Goal: Task Accomplishment & Management: Manage account settings

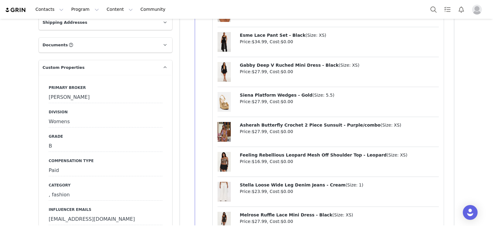
scroll to position [462, 0]
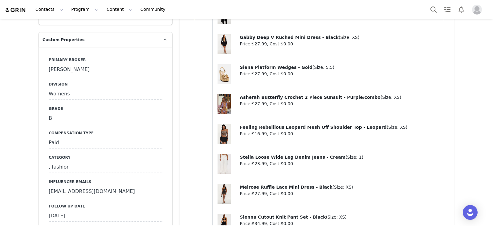
click at [94, 213] on div "August 25th, 2025" at bounding box center [106, 215] width 114 height 11
click at [94, 213] on input "Aug 25 2025" at bounding box center [106, 215] width 114 height 11
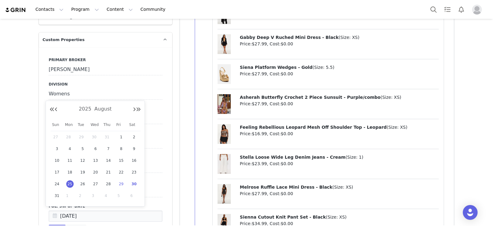
click at [119, 184] on span "29" at bounding box center [120, 183] width 7 height 7
type input "Aug 29 2025"
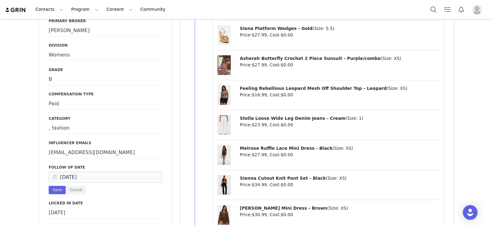
scroll to position [539, 0]
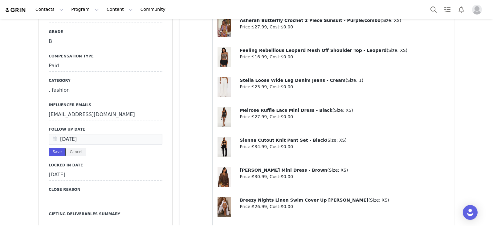
click at [51, 154] on button "Save" at bounding box center [57, 152] width 17 height 8
click at [51, 154] on div "Save Cancel" at bounding box center [106, 152] width 114 height 8
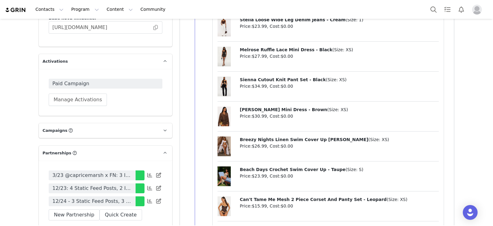
scroll to position [1541, 0]
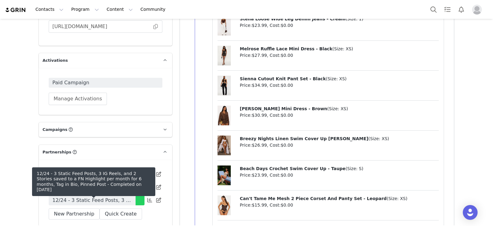
click at [105, 198] on span "12/24 - 3 Static Feed Posts, 3 IG Reels, and 2 Stories saved to a FN Highlight …" at bounding box center [91, 199] width 79 height 7
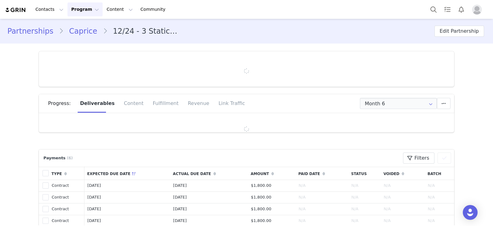
type input "+44 ([GEOGRAPHIC_DATA])"
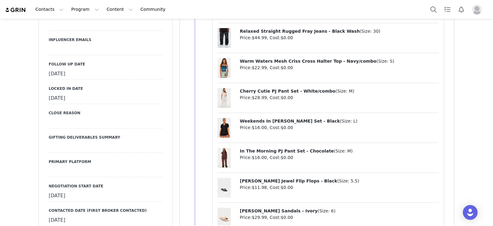
scroll to position [616, 0]
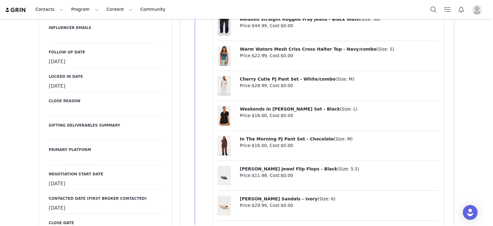
click at [99, 64] on div "August 22nd, 2025" at bounding box center [106, 61] width 114 height 11
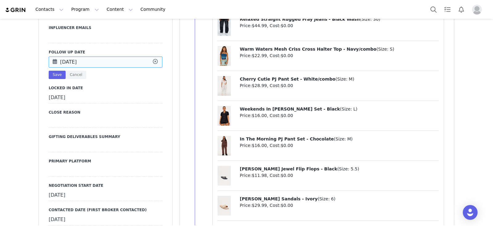
click at [99, 64] on input "Aug 22 2025" at bounding box center [106, 61] width 114 height 11
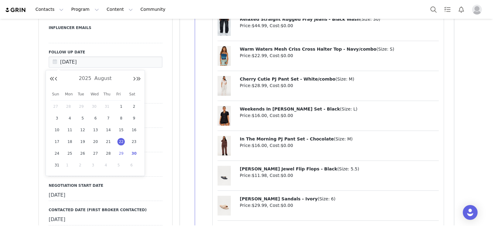
click at [120, 157] on div "29" at bounding box center [121, 153] width 13 height 9
type input "Aug 29 2025"
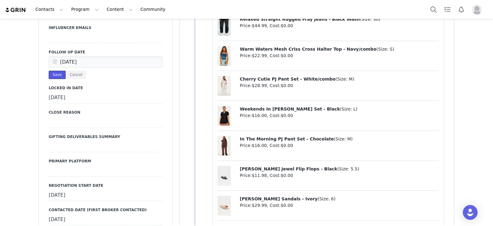
click at [54, 74] on button "Save" at bounding box center [57, 75] width 17 height 8
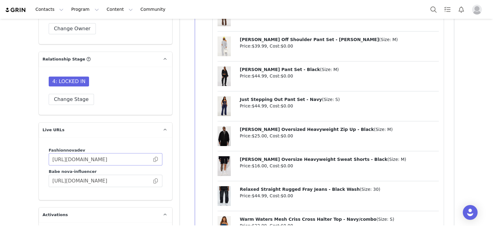
scroll to position [1579, 0]
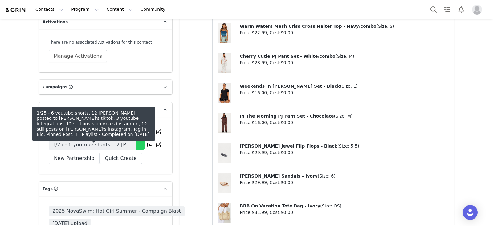
click at [119, 144] on span "1/25 - 6 youtube shorts, 12 tiktoks posted to Ana's tiktok, 3 youtube integrati…" at bounding box center [91, 144] width 79 height 7
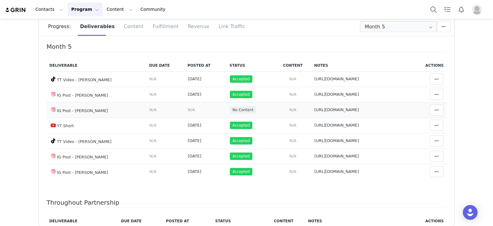
click at [314, 111] on span "https://www.instagram.com/p/DM9NoknplCS/" at bounding box center [336, 109] width 45 height 5
type textarea "https://www.instagram.com/p/DM9NoknplCS/"
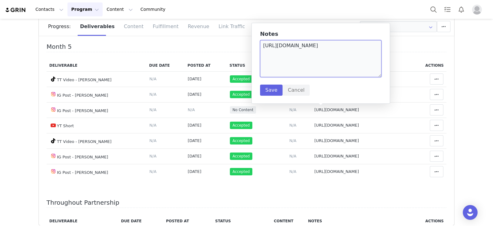
drag, startPoint x: 376, startPoint y: 47, endPoint x: 261, endPoint y: 45, distance: 115.2
click at [261, 45] on textarea "https://www.instagram.com/p/DM9NoknplCS/" at bounding box center [320, 58] width 121 height 37
click at [206, 41] on div "Month 5 Deliverable Due Date Posted At Status Content Notes Actions TT Video - …" at bounding box center [246, 132] width 415 height 185
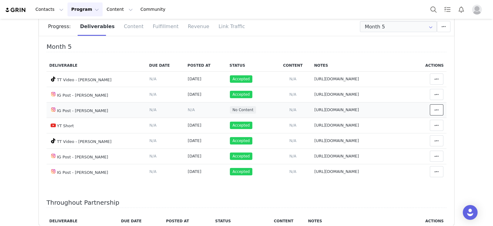
click at [430, 106] on button at bounding box center [437, 109] width 14 height 11
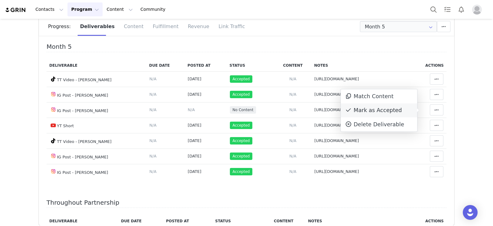
click at [386, 107] on div "Mark as Accepted" at bounding box center [379, 110] width 76 height 14
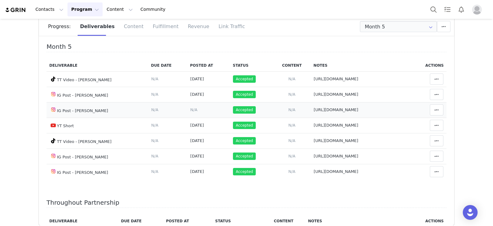
click at [190, 108] on span "N/A" at bounding box center [193, 109] width 7 height 5
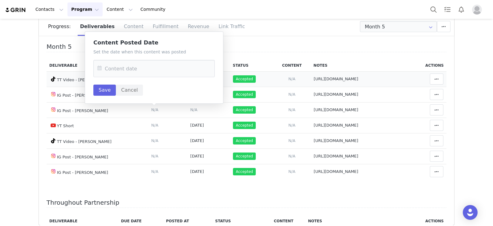
click at [314, 78] on span "https://www.tiktok.com/@anaa_maxi/video/7530093998233423159?_r=1&_t=ZT-8yTW8SPN…" at bounding box center [336, 78] width 45 height 5
type textarea "https://www.tiktok.com/@anaa_maxi/video/7530093998233423159?_r=1&_t=ZT-8yTW8SPN…"
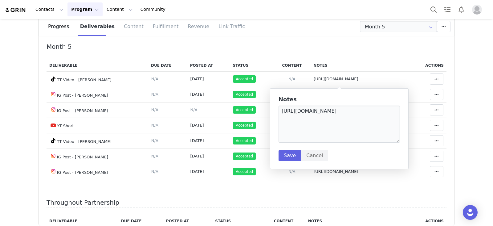
click at [374, 50] on h4 "Month 5" at bounding box center [247, 47] width 400 height 9
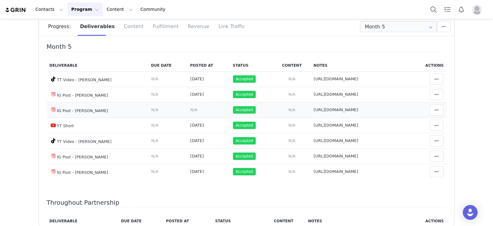
click at [314, 109] on span "https://www.instagram.com/p/DM9NoknplCS/" at bounding box center [336, 109] width 45 height 5
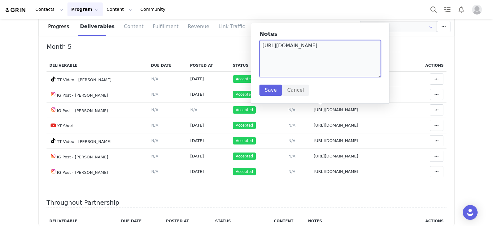
drag, startPoint x: 371, startPoint y: 42, endPoint x: 285, endPoint y: 42, distance: 85.7
click at [287, 42] on textarea "https://www.instagram.com/p/DM9NoknplCS/" at bounding box center [319, 58] width 121 height 37
drag, startPoint x: 260, startPoint y: 47, endPoint x: 365, endPoint y: 51, distance: 104.6
click at [365, 51] on textarea "https://www.instagram.com/p/DM9NoknplCS/" at bounding box center [319, 58] width 121 height 37
click at [190, 110] on span "N/A" at bounding box center [193, 109] width 7 height 5
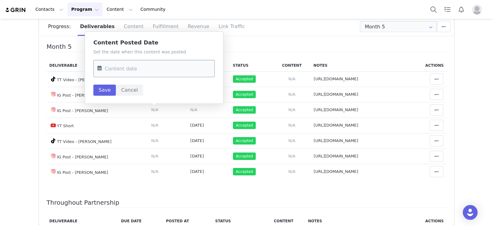
click at [165, 72] on input "text" at bounding box center [153, 68] width 121 height 17
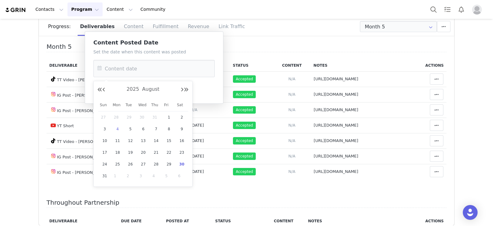
click at [120, 128] on span "4" at bounding box center [117, 128] width 7 height 7
type input "Aug 04 2025"
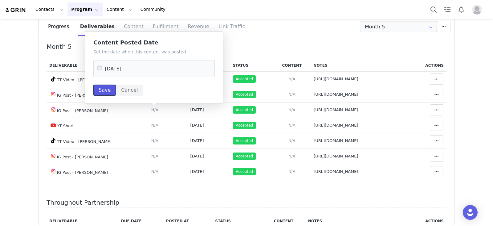
click at [112, 87] on button "Save" at bounding box center [104, 89] width 22 height 11
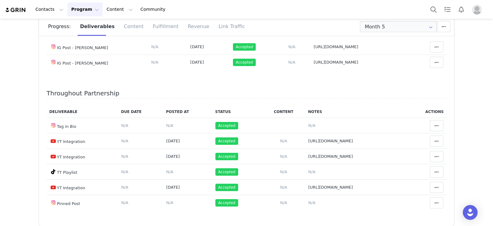
scroll to position [347, 0]
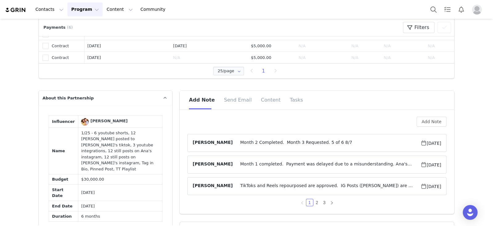
click at [290, 145] on span "Month 2 Completed. Month 3 Requested. 5 of 6 8/7" at bounding box center [327, 142] width 188 height 7
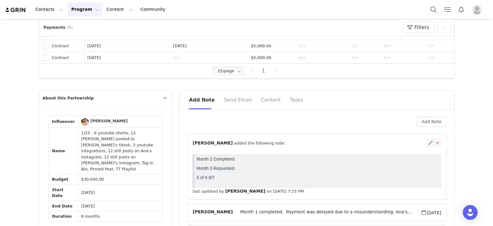
scroll to position [0, 0]
click at [428, 142] on button "button" at bounding box center [430, 142] width 7 height 7
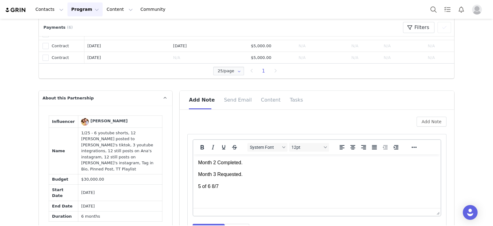
click at [276, 185] on p "5 of 6 8/7" at bounding box center [317, 186] width 238 height 7
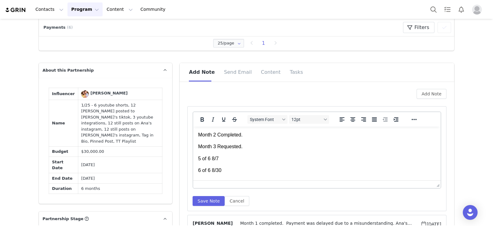
scroll to position [385, 0]
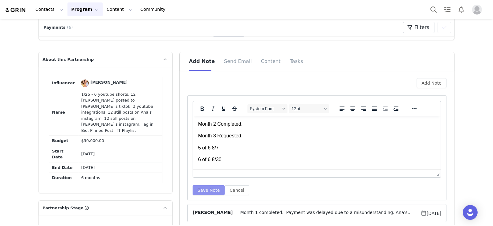
click at [202, 192] on button "Save Note" at bounding box center [209, 190] width 32 height 10
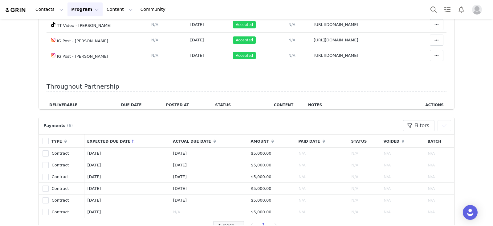
scroll to position [347, 0]
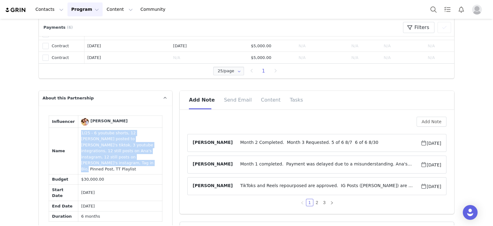
drag, startPoint x: 94, startPoint y: 159, endPoint x: 70, endPoint y: 132, distance: 36.9
click at [70, 132] on tr "Name 1/25 - 6 youtube shorts, 12 tiktoks posted to Ana's tiktok, 3 youtube inte…" at bounding box center [105, 151] width 113 height 47
copy tr "1/25 - 6 youtube shorts, 12 tiktoks posted to Ana's tiktok, 3 youtube integrati…"
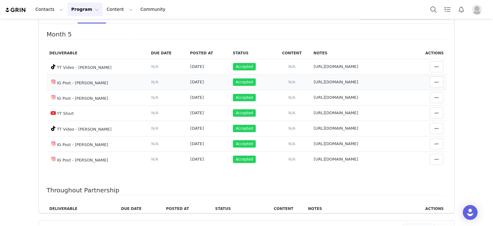
scroll to position [77, 0]
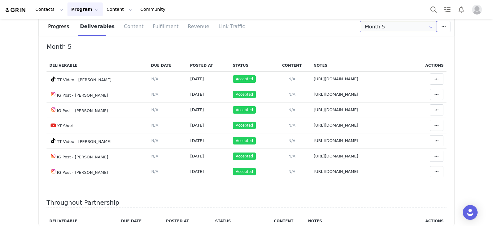
click at [411, 22] on input "Month 5" at bounding box center [398, 26] width 77 height 11
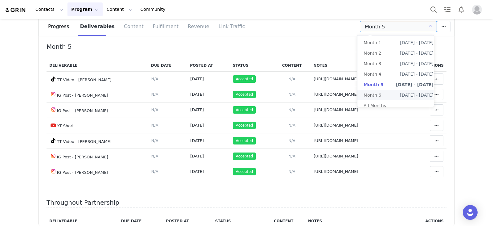
click at [391, 96] on li "Month 6 Jun 27th - Jul 28th" at bounding box center [398, 95] width 82 height 10
type input "Month 6"
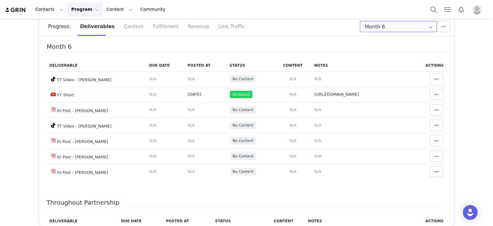
click at [373, 31] on input "Month 6" at bounding box center [398, 26] width 77 height 11
click at [376, 27] on input "Month 6" at bounding box center [398, 26] width 77 height 11
click at [390, 25] on input "Month 6" at bounding box center [398, 26] width 77 height 11
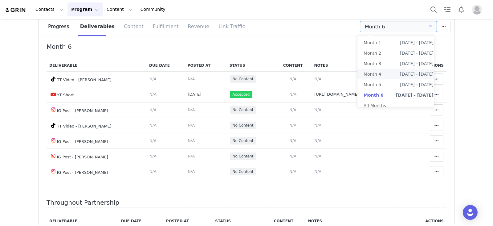
click at [400, 77] on span "Apr 27th - May 27th" at bounding box center [417, 74] width 34 height 10
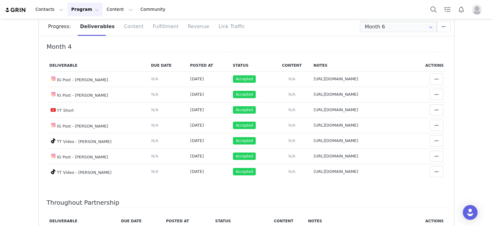
click at [370, 35] on div "Progress: Deliverables Content Fulfillment Revenue Link Traffic" at bounding box center [251, 26] width 406 height 18
click at [377, 29] on input "Month 6" at bounding box center [398, 26] width 77 height 11
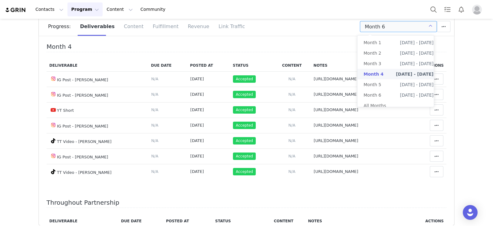
click at [381, 69] on span "Month 4" at bounding box center [374, 74] width 20 height 10
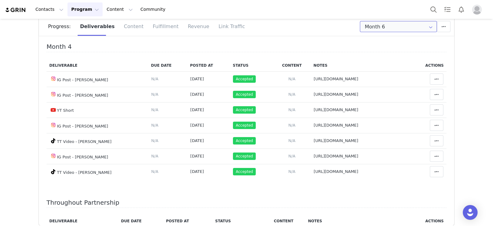
click at [389, 28] on input "Month 6" at bounding box center [398, 26] width 77 height 11
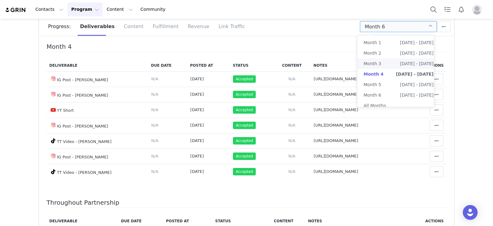
click at [400, 61] on span "Mar 27th - Apr 27th" at bounding box center [417, 63] width 34 height 10
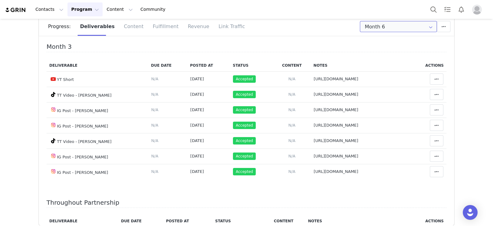
click at [367, 29] on input "Month 6" at bounding box center [398, 26] width 77 height 11
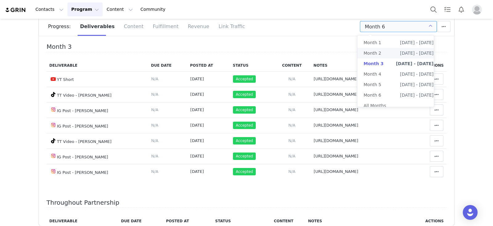
click at [382, 55] on li "Month 2 Feb 27th - Mar 27th" at bounding box center [398, 53] width 82 height 10
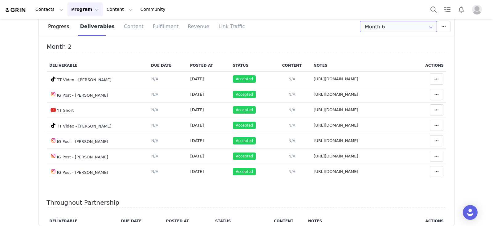
click at [373, 30] on input "Month 6" at bounding box center [398, 26] width 77 height 11
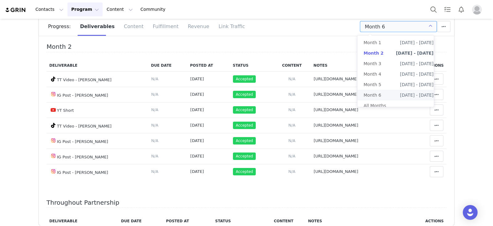
click at [381, 92] on li "Month 6 Jun 27th - Jul 28th" at bounding box center [398, 95] width 82 height 10
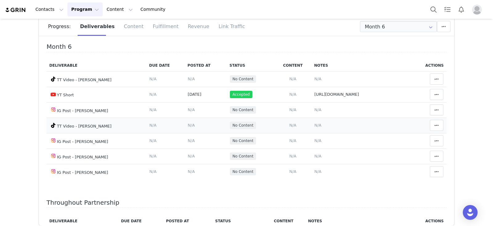
click at [314, 124] on span "N/A" at bounding box center [317, 125] width 7 height 5
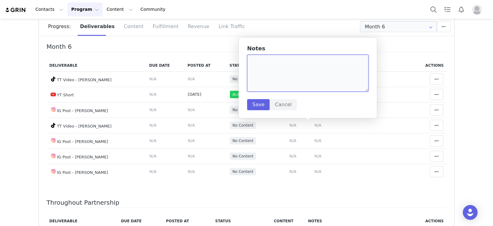
click at [305, 84] on textarea at bounding box center [307, 73] width 121 height 37
paste textarea "https://www.tiktok.com/@anaa_maxi/video/7540504287248420151?is_from_webapp=1&we…"
type textarea "https://www.tiktok.com/@anaa_maxi/video/7540504287248420151?is_from_webapp=1&we…"
click at [260, 106] on button "Save" at bounding box center [258, 104] width 22 height 11
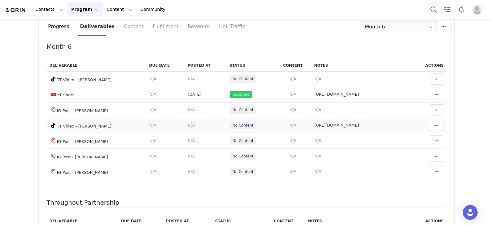
click at [188, 127] on span "N/A" at bounding box center [191, 125] width 7 height 5
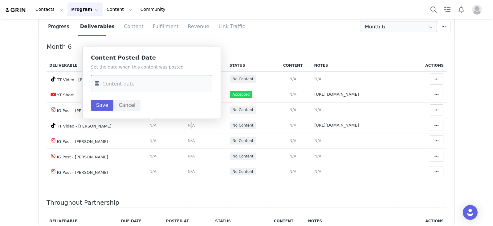
click at [152, 88] on input "text" at bounding box center [151, 83] width 121 height 17
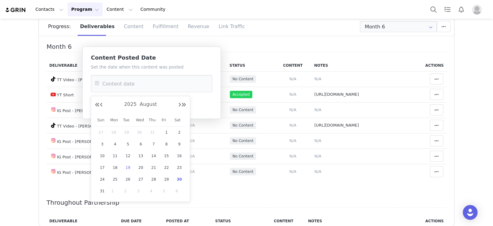
click at [130, 171] on div "19" at bounding box center [127, 167] width 13 height 9
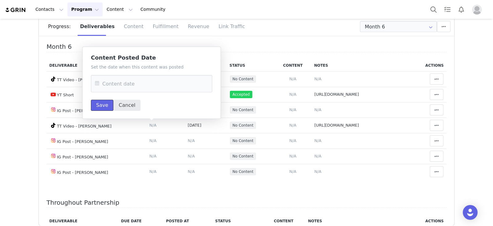
drag, startPoint x: 103, startPoint y: 108, endPoint x: 126, endPoint y: 108, distance: 23.1
click at [104, 107] on button "Save" at bounding box center [102, 105] width 22 height 11
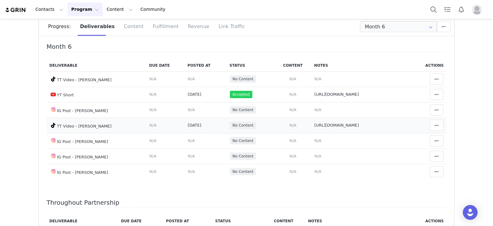
click at [435, 126] on td "Match Content Mark as Accepted Delete Deliverable This will unlink any content,…" at bounding box center [428, 124] width 35 height 15
click at [433, 124] on span at bounding box center [436, 124] width 7 height 7
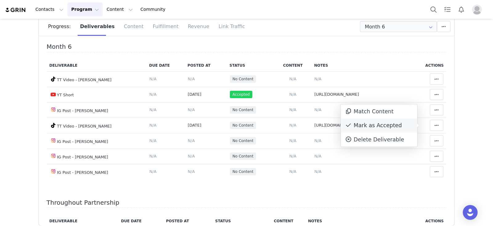
click at [410, 121] on div "Mark as Accepted" at bounding box center [379, 125] width 76 height 14
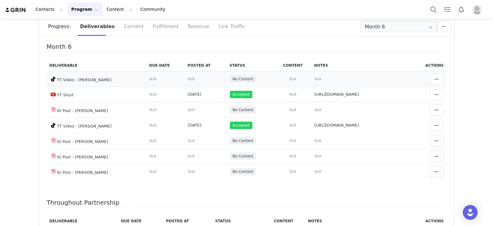
click at [311, 82] on td "Notes Save Cancel N/A" at bounding box center [361, 78] width 100 height 15
click at [314, 76] on span "N/A" at bounding box center [317, 78] width 7 height 5
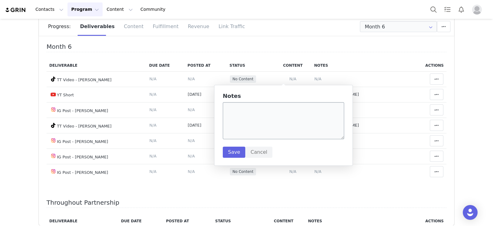
click at [288, 66] on div "Month 6 Deliverable Due Date Posted At Status Content Notes Actions TT Video - …" at bounding box center [247, 114] width 400 height 143
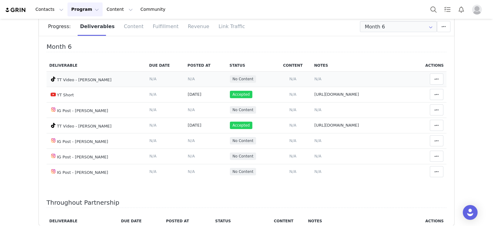
click at [314, 78] on span "N/A" at bounding box center [317, 78] width 7 height 5
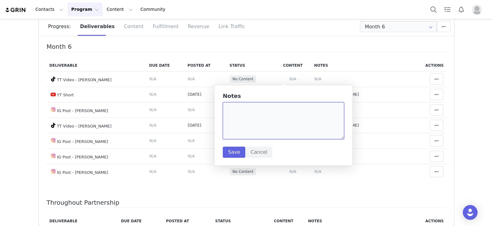
drag, startPoint x: 266, startPoint y: 115, endPoint x: 266, endPoint y: 119, distance: 4.0
click at [266, 118] on textarea at bounding box center [283, 120] width 121 height 37
paste textarea "https://www.tiktok.com/@anaa_maxi/video/7540083020544396599?is_from_webapp=1&we…"
type textarea "https://www.tiktok.com/@anaa_maxi/video/7540083020544396599?is_from_webapp=1&we…"
click at [235, 154] on button "Save" at bounding box center [234, 151] width 22 height 11
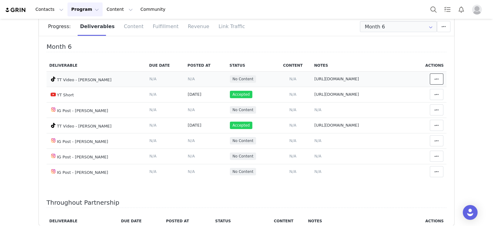
click at [433, 79] on span at bounding box center [436, 78] width 7 height 7
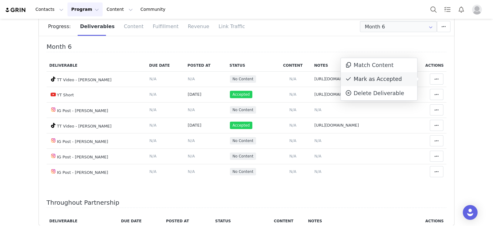
click at [388, 83] on div "Mark as Accepted" at bounding box center [379, 79] width 76 height 14
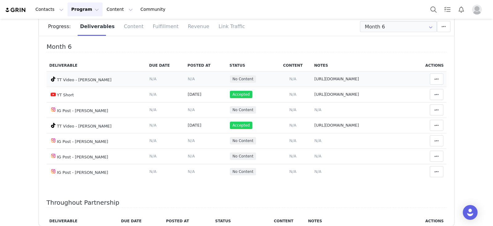
click at [188, 81] on span "N/A" at bounding box center [191, 78] width 7 height 5
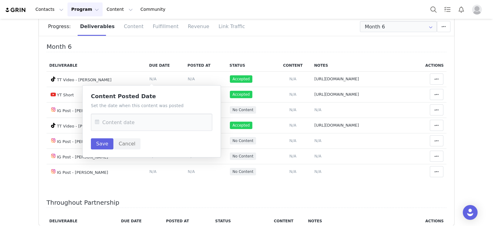
drag, startPoint x: 144, startPoint y: 56, endPoint x: 144, endPoint y: 88, distance: 32.0
click at [144, 59] on div "Month 6 Deliverable Due Date Posted At Status Content Notes Actions TT Video - …" at bounding box center [247, 114] width 400 height 143
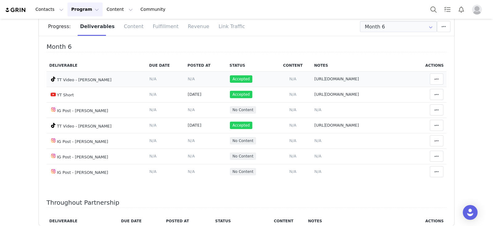
click at [188, 78] on span "N/A" at bounding box center [191, 78] width 7 height 5
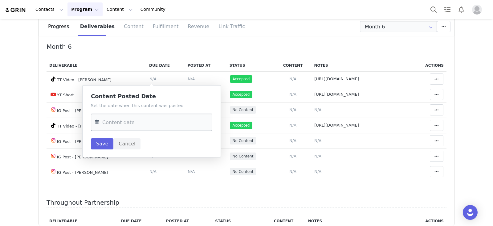
click at [151, 126] on input "text" at bounding box center [151, 121] width 121 height 17
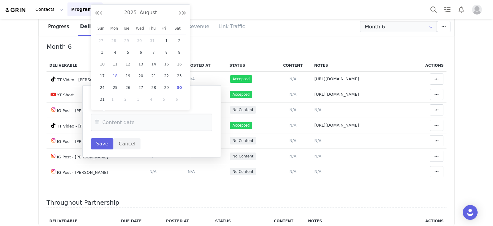
click at [116, 72] on span "18" at bounding box center [115, 75] width 7 height 7
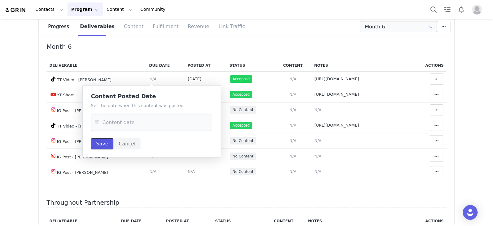
click at [110, 147] on button "Save" at bounding box center [102, 143] width 22 height 11
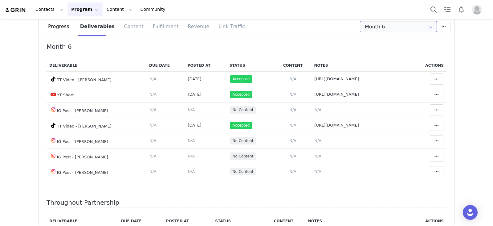
click at [384, 21] on input "Month 6" at bounding box center [398, 26] width 77 height 11
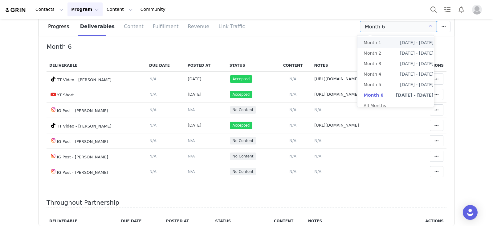
click at [387, 44] on li "Month 1 Jan 27th - Feb 27th" at bounding box center [398, 42] width 82 height 10
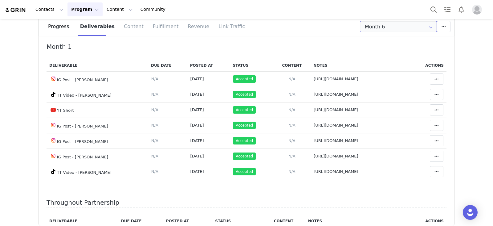
click at [393, 28] on input "Month 6" at bounding box center [398, 26] width 77 height 11
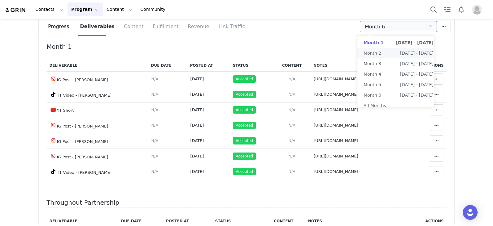
click at [400, 51] on span "Feb 27th - Mar 27th" at bounding box center [417, 53] width 34 height 10
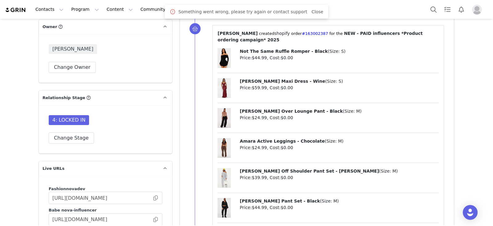
scroll to position [1579, 0]
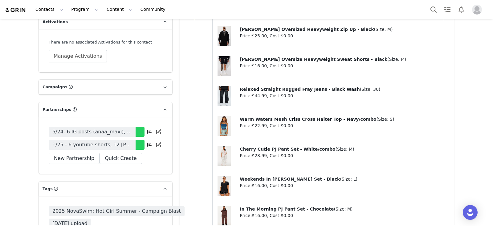
click at [92, 144] on span "1/25 - 6 youtube shorts, 12 tiktoks posted to Ana's tiktok, 3 youtube integrati…" at bounding box center [91, 144] width 79 height 7
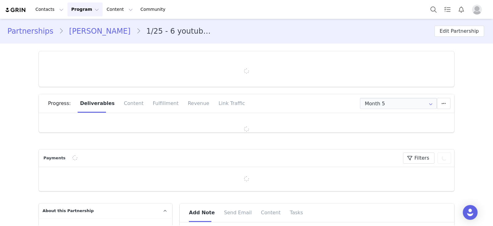
type input "+1 ([GEOGRAPHIC_DATA])"
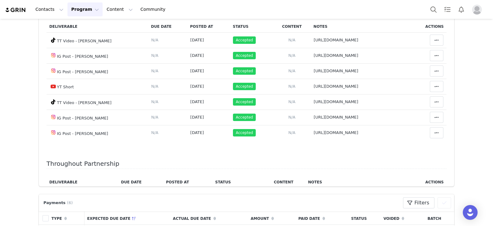
scroll to position [77, 0]
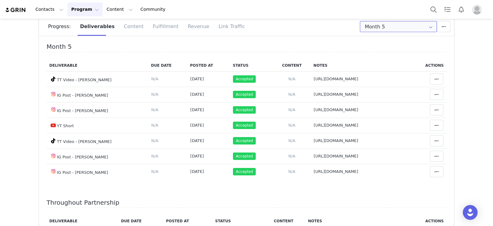
click at [384, 30] on input "Month 5" at bounding box center [398, 26] width 77 height 11
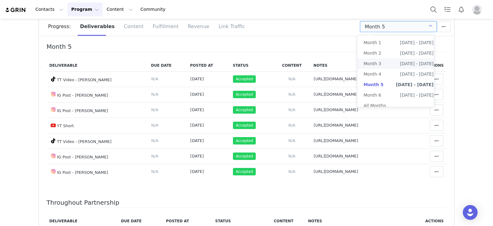
scroll to position [0, 0]
click at [385, 52] on li "Month 2 Feb 27th - Mar 27th" at bounding box center [398, 53] width 82 height 10
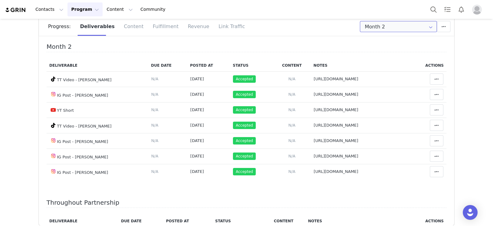
click at [388, 28] on input "Month 2" at bounding box center [398, 26] width 77 height 11
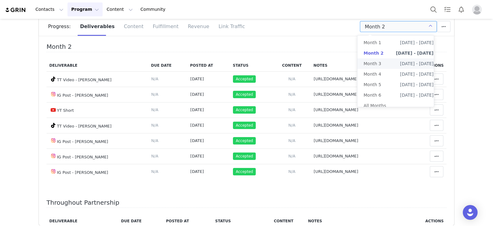
click at [387, 63] on li "Month 3 Mar 27th - Apr 27th" at bounding box center [398, 63] width 82 height 10
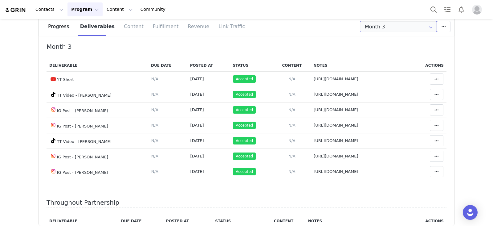
drag, startPoint x: 389, startPoint y: 21, endPoint x: 389, endPoint y: 29, distance: 7.7
click at [389, 21] on input "Month 3" at bounding box center [398, 26] width 77 height 11
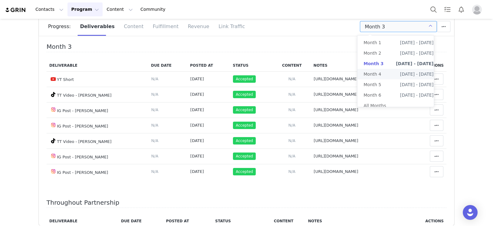
click at [388, 75] on li "Month 4 Apr 27th - May 27th" at bounding box center [398, 74] width 82 height 10
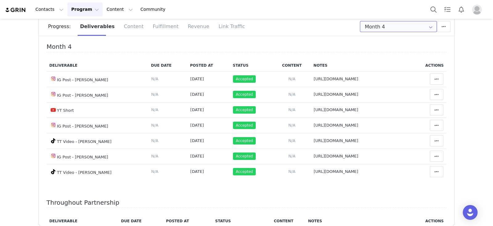
click at [396, 26] on input "Month 4" at bounding box center [398, 26] width 77 height 11
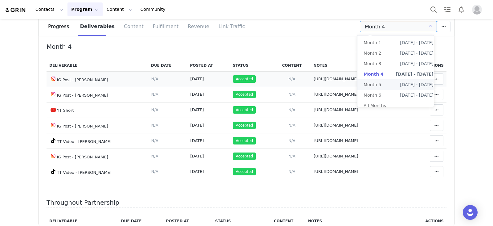
click at [400, 82] on span "May 27th - Jun 27th" at bounding box center [417, 84] width 34 height 10
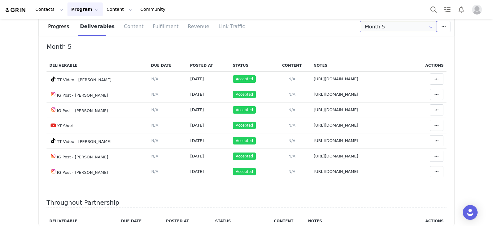
click at [392, 26] on input "Month 5" at bounding box center [398, 26] width 77 height 11
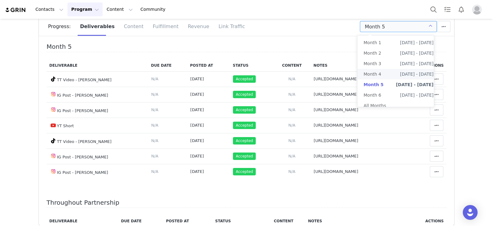
click at [400, 70] on span "Apr 27th - May 27th" at bounding box center [417, 74] width 34 height 10
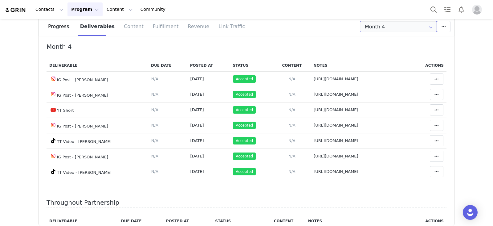
click at [412, 25] on input "Month 4" at bounding box center [398, 26] width 77 height 11
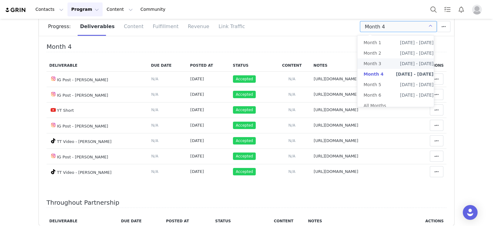
click at [400, 65] on span "Mar 27th - Apr 27th" at bounding box center [417, 63] width 34 height 10
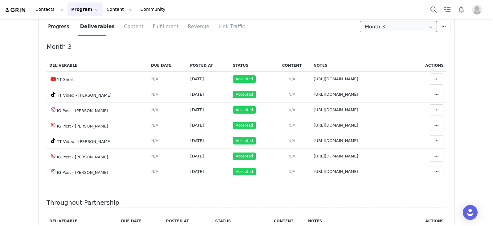
drag, startPoint x: 378, startPoint y: 30, endPoint x: 382, endPoint y: 36, distance: 7.3
click at [378, 30] on input "Month 3" at bounding box center [398, 26] width 77 height 11
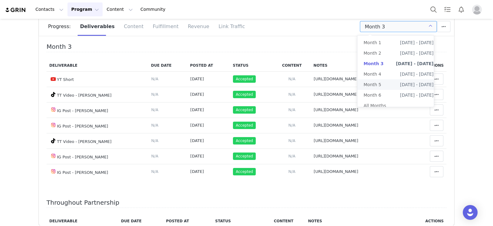
click at [400, 85] on span "May 27th - Jun 27th" at bounding box center [417, 84] width 34 height 10
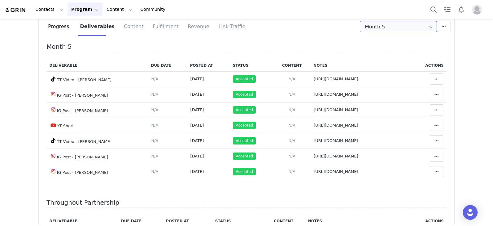
click at [381, 29] on input "Month 5" at bounding box center [398, 26] width 77 height 11
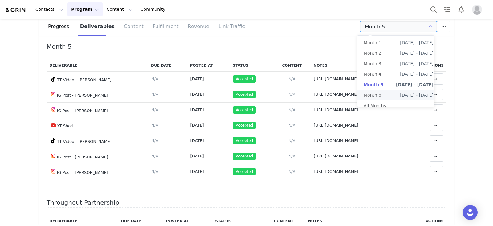
click at [384, 93] on li "Month 6 Jun 27th - Jul 28th" at bounding box center [398, 95] width 82 height 10
type input "Month 6"
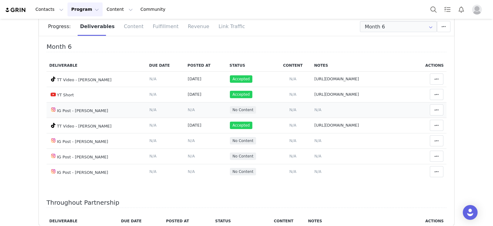
click at [314, 112] on span "N/A" at bounding box center [317, 109] width 7 height 5
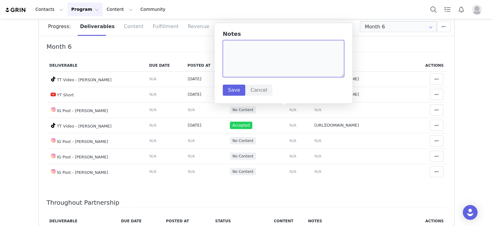
click at [276, 49] on textarea at bounding box center [283, 58] width 121 height 37
paste textarea "https://www.instagram.com/p/DKdiRNhpWPA/?utm_source=ig_web_copy_link&igsh=MzRlO…"
type textarea "https://www.instagram.com/p/DKdiRNhpWPA/?utm_source=ig_web_copy_link&igsh=MzRlO…"
click at [228, 88] on button "Save" at bounding box center [234, 89] width 22 height 11
click at [436, 107] on td "Match Content Mark as Accepted Delete Deliverable This will unlink any content,…" at bounding box center [428, 109] width 35 height 15
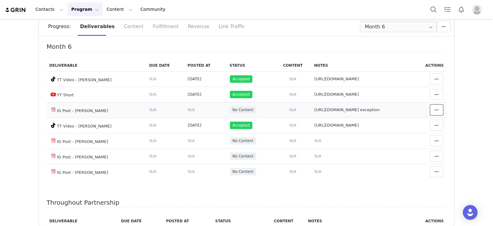
click at [432, 110] on button at bounding box center [437, 109] width 14 height 11
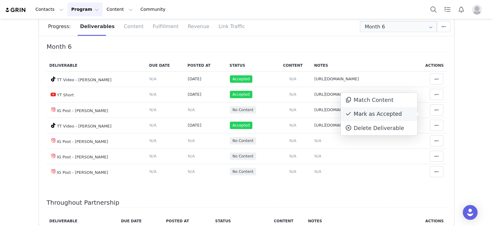
click at [388, 115] on div "Mark as Accepted" at bounding box center [379, 114] width 76 height 14
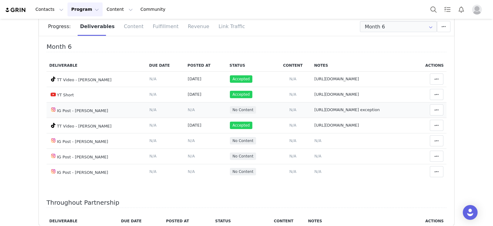
click at [185, 114] on td "Content Posted Date Set the date when this content was posted Save Cancel N/A" at bounding box center [206, 109] width 42 height 15
click at [188, 112] on span "N/A" at bounding box center [191, 109] width 7 height 5
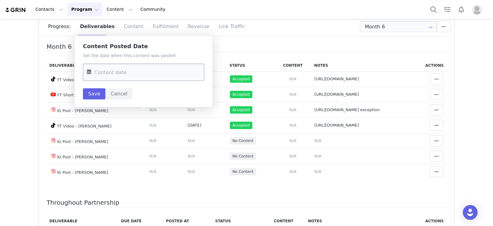
click at [155, 76] on input "text" at bounding box center [143, 71] width 121 height 17
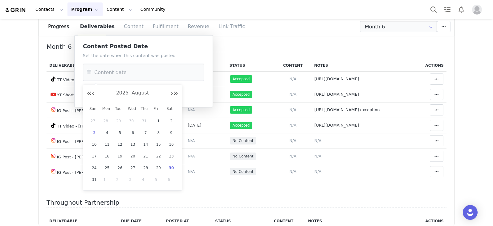
click at [96, 131] on span "3" at bounding box center [94, 132] width 7 height 7
type input "Aug 03 2025"
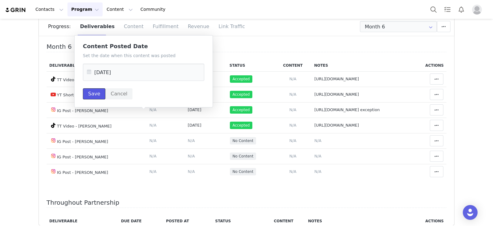
click at [94, 95] on button "Save" at bounding box center [94, 93] width 22 height 11
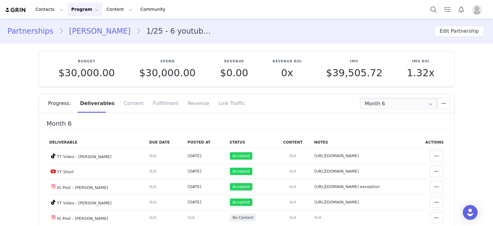
click at [82, 31] on link "Ana Maximiliano" at bounding box center [99, 31] width 72 height 11
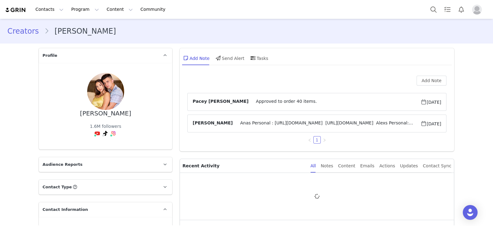
type input "+1 ([GEOGRAPHIC_DATA])"
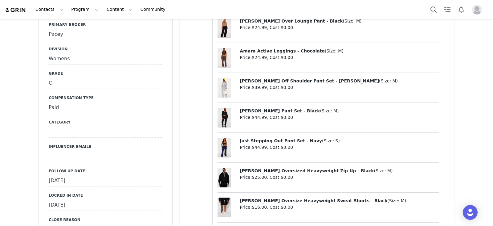
scroll to position [500, 0]
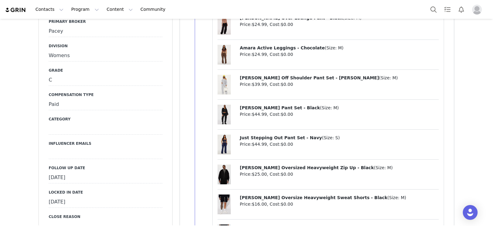
click at [108, 178] on div "August 29th, 2025" at bounding box center [106, 177] width 114 height 11
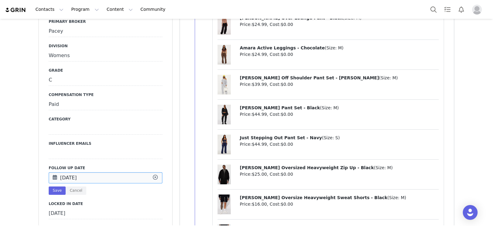
click at [108, 178] on input "Aug 29 2025" at bounding box center [106, 177] width 114 height 11
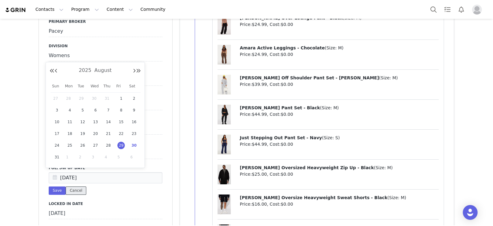
click at [74, 192] on button "Cancel" at bounding box center [76, 190] width 21 height 8
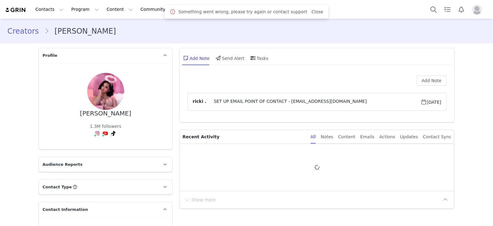
type input "+1 ([GEOGRAPHIC_DATA])"
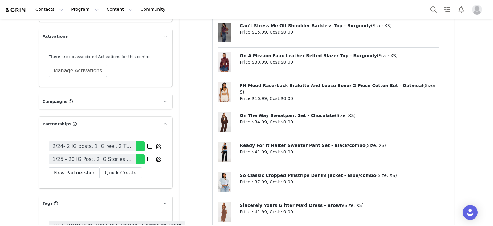
scroll to position [1656, 0]
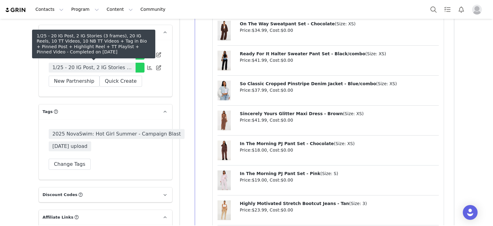
click at [116, 65] on span "1/25 - 20 IG Post, 2 IG Stories (3 frames), 20 IG Reels, 10 TT Videos, 10 NB TT…" at bounding box center [91, 67] width 79 height 7
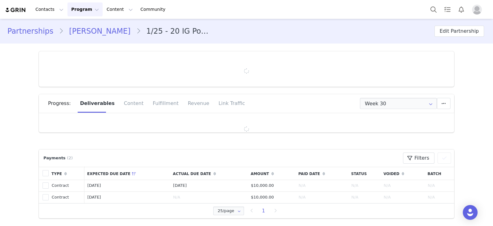
type input "+1 ([GEOGRAPHIC_DATA])"
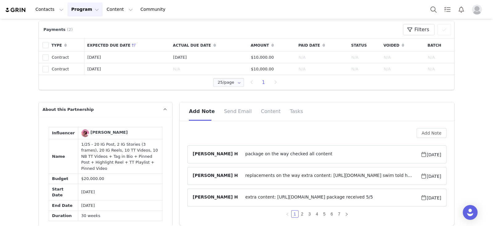
scroll to position [19, 0]
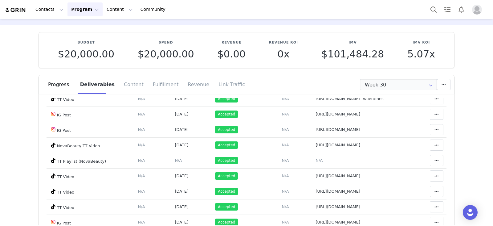
click at [195, 59] on div "Spend $20,000.00" at bounding box center [166, 49] width 80 height 19
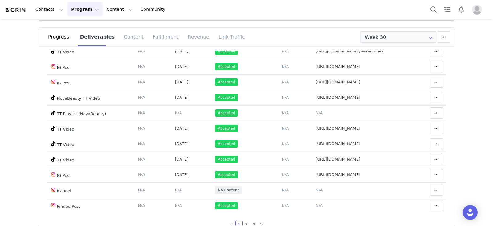
scroll to position [211, 0]
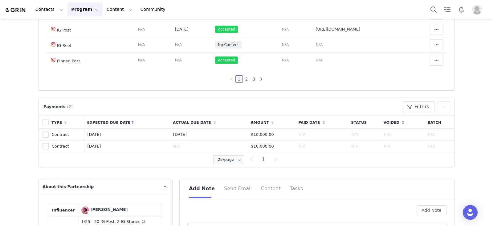
click at [243, 79] on link "2" at bounding box center [246, 78] width 7 height 7
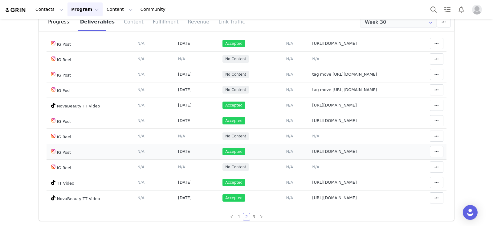
scroll to position [343, 0]
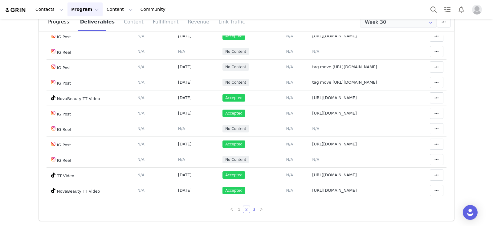
click at [251, 211] on link "3" at bounding box center [254, 209] width 7 height 7
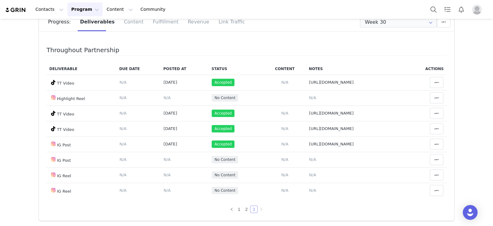
scroll to position [4, 0]
click at [236, 209] on link "1" at bounding box center [239, 209] width 7 height 7
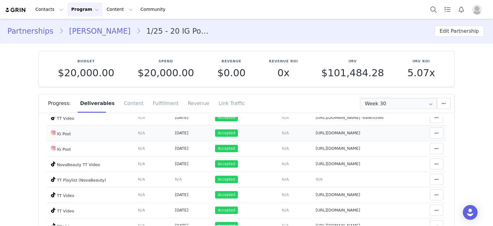
scroll to position [0, 0]
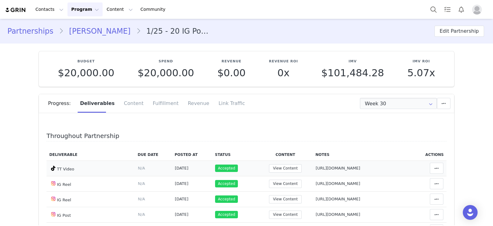
click at [313, 172] on td "Notes Save Cancel https://www.tiktok.com/@thailiians/video/7465809862388157701" at bounding box center [363, 167] width 100 height 15
click at [258, 163] on td "View Content" at bounding box center [285, 167] width 55 height 15
click at [269, 164] on button "View Content" at bounding box center [285, 168] width 33 height 8
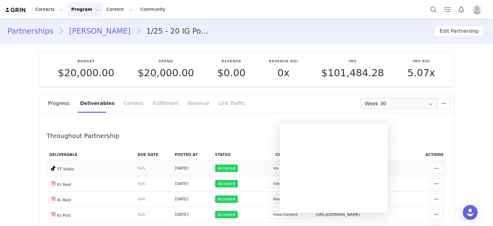
click at [361, 168] on span "https://www.tiktok.com/@thailiians/video/7465809862388157701" at bounding box center [338, 167] width 45 height 5
type textarea "https://www.tiktok.com/@thailiians/video/7465809862388157701"
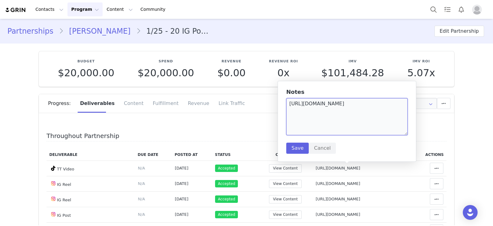
drag, startPoint x: 322, startPoint y: 112, endPoint x: 284, endPoint y: 97, distance: 40.8
click at [284, 97] on div "Notes https://www.tiktok.com/@thailiians/video/7465809862388157701 Save Cancel" at bounding box center [347, 121] width 139 height 81
click at [177, 118] on div "Throughout Partnership Deliverable Due Date Posted At Status Content Notes Acti…" at bounding box center [246, 209] width 415 height 185
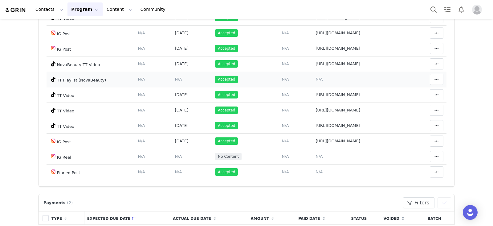
scroll to position [367, 0]
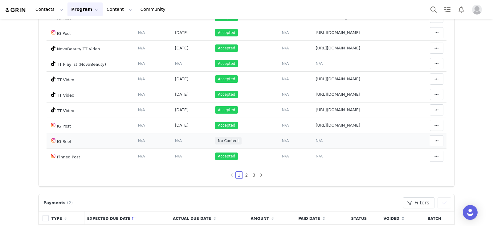
click at [316, 141] on span "N/A" at bounding box center [319, 140] width 7 height 5
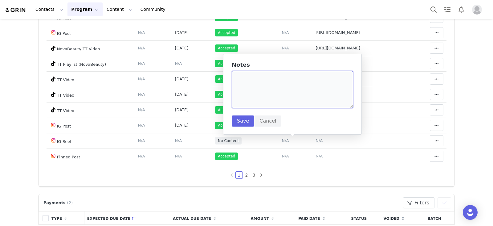
click at [291, 101] on textarea at bounding box center [292, 89] width 121 height 37
paste textarea "https://www.tiktok.com/@thailiians/video/7465809862388157701"
type textarea "https://www.tiktok.com/@thailiians/video/7465809862388157701"
click at [239, 123] on button "Save" at bounding box center [243, 120] width 22 height 11
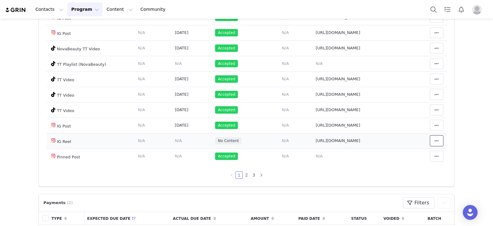
click at [434, 143] on icon at bounding box center [436, 140] width 4 height 5
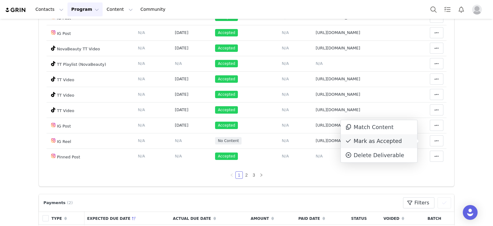
click at [364, 140] on div "Mark as Accepted" at bounding box center [379, 141] width 76 height 14
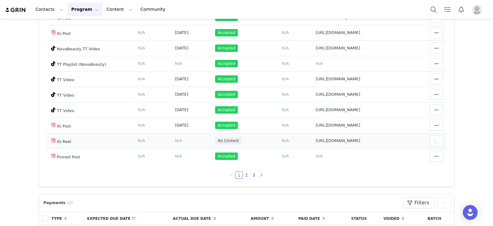
click at [172, 146] on td "Content Posted Date Set the date when this content was posted Save Cancel N/A" at bounding box center [192, 140] width 40 height 15
click at [175, 141] on span "N/A" at bounding box center [178, 140] width 7 height 5
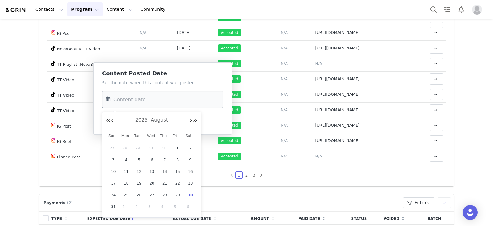
click at [166, 102] on input "text" at bounding box center [162, 99] width 121 height 17
click at [159, 117] on span "August" at bounding box center [159, 120] width 20 height 6
click at [106, 136] on div "2025 August Sun Mon Tue Wed Thu Fri Sat 27 28 29 30 31 1 2 3 4 5 6 7 8 9 10 11 …" at bounding box center [151, 154] width 99 height 76
click at [114, 141] on link "Jan" at bounding box center [118, 138] width 18 height 11
click at [163, 195] on span "30" at bounding box center [164, 194] width 7 height 7
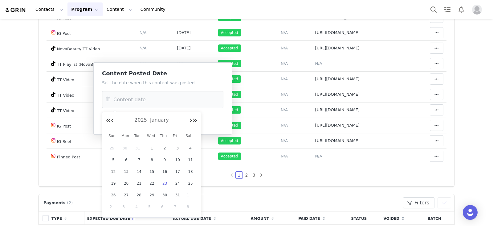
type input "Jan 30 2025"
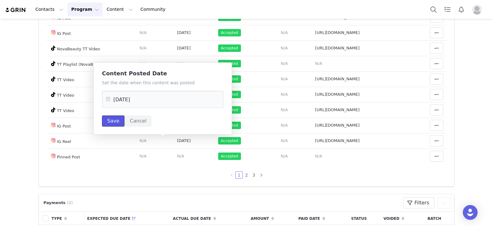
click at [112, 117] on button "Save" at bounding box center [113, 120] width 22 height 11
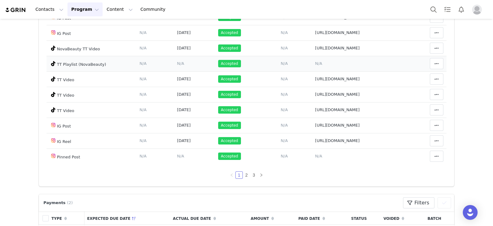
click at [256, 67] on td "Add Content Paste the URL to the content you want to match to this deliverable.…" at bounding box center [283, 63] width 55 height 15
click at [243, 176] on link "2" at bounding box center [246, 174] width 7 height 7
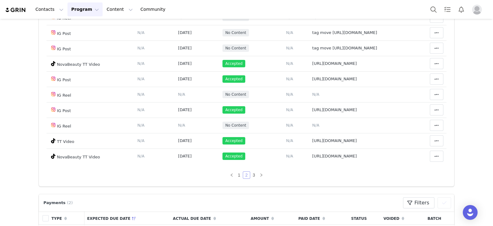
scroll to position [139, 0]
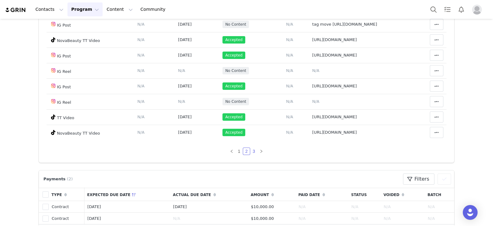
click at [251, 152] on link "3" at bounding box center [254, 151] width 7 height 7
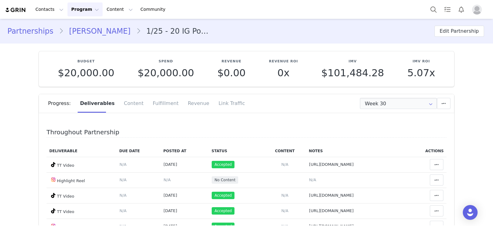
scroll to position [88, 0]
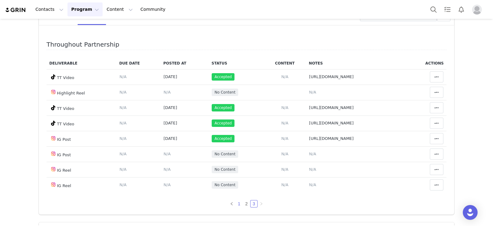
click at [236, 204] on link "1" at bounding box center [239, 203] width 7 height 7
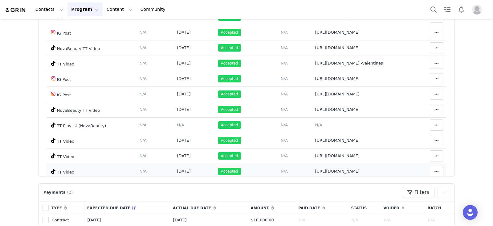
scroll to position [367, 0]
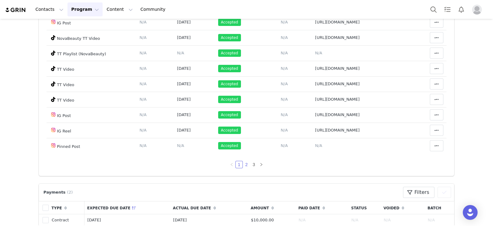
click at [243, 165] on link "2" at bounding box center [246, 164] width 7 height 7
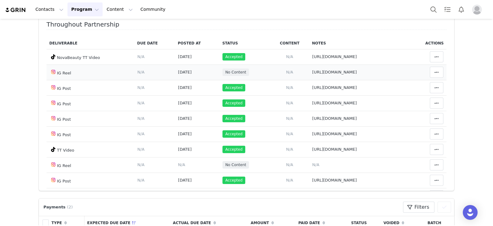
scroll to position [38, 0]
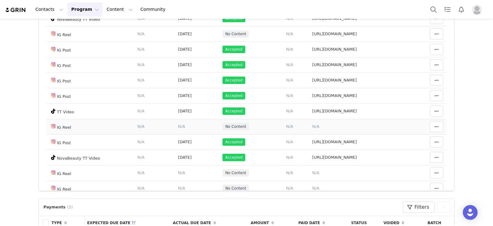
click at [312, 124] on span "N/A" at bounding box center [315, 126] width 7 height 5
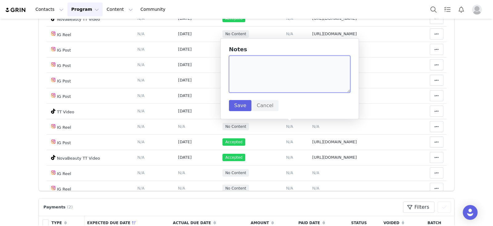
click at [287, 87] on textarea at bounding box center [289, 73] width 121 height 37
paste textarea "https://www.instagram.com/reel/DGbkajoSGE_/"
type textarea "https://www.instagram.com/reel/DGbkajoSGE_/"
click at [237, 107] on button "Save" at bounding box center [240, 105] width 22 height 11
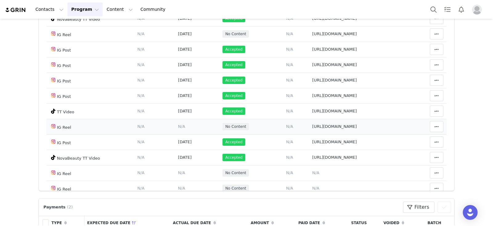
click at [178, 124] on span "N/A" at bounding box center [181, 126] width 7 height 5
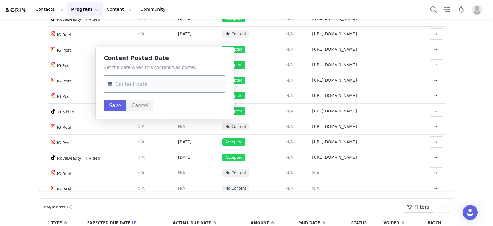
click at [151, 85] on input "text" at bounding box center [164, 83] width 121 height 17
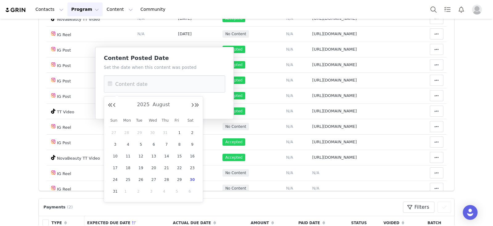
click at [174, 107] on div "2025 August" at bounding box center [153, 104] width 91 height 9
click at [161, 105] on span "August" at bounding box center [161, 104] width 20 height 6
click at [138, 119] on link "Feb" at bounding box center [142, 122] width 18 height 11
click at [117, 180] on span "23" at bounding box center [115, 179] width 7 height 7
type input "Feb 23 2025"
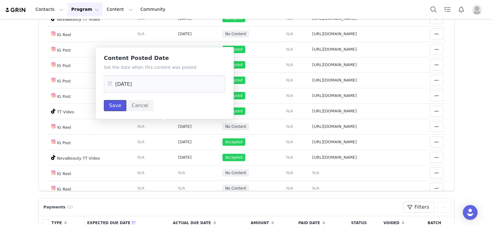
click at [112, 102] on button "Save" at bounding box center [115, 105] width 22 height 11
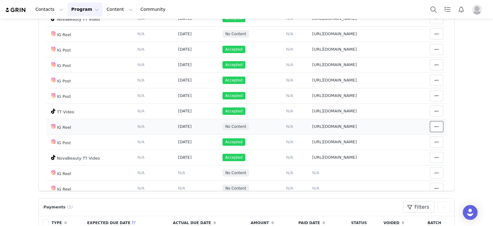
click at [430, 122] on button at bounding box center [437, 126] width 14 height 11
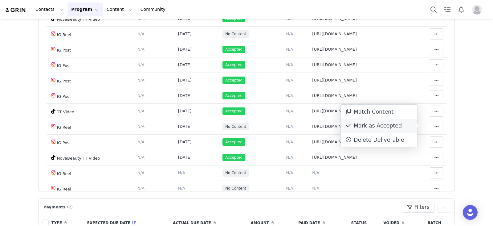
click at [384, 130] on div "Mark as Accepted" at bounding box center [379, 126] width 76 height 14
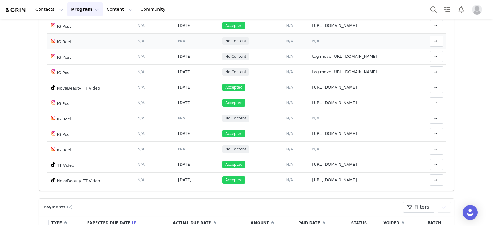
scroll to position [343, 0]
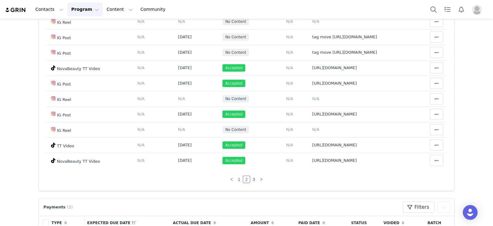
click at [236, 180] on link "1" at bounding box center [239, 179] width 7 height 7
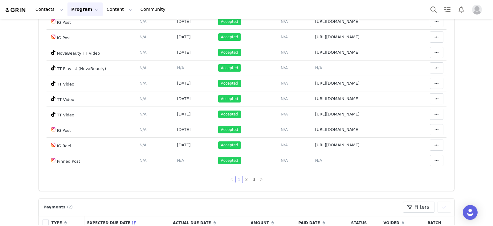
scroll to position [367, 0]
click at [243, 176] on link "2" at bounding box center [246, 179] width 7 height 7
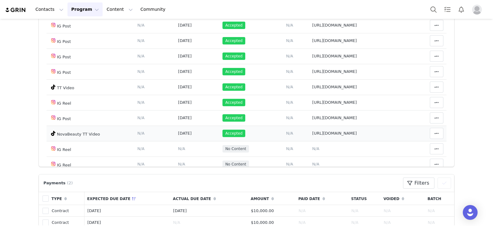
scroll to position [77, 0]
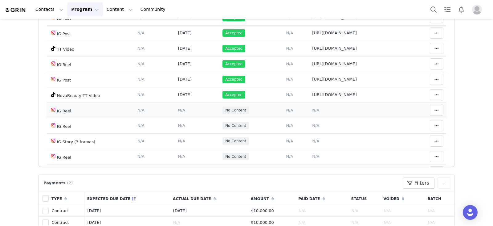
click at [309, 112] on td "Notes Save Cancel N/A" at bounding box center [359, 109] width 100 height 15
click at [312, 110] on span "N/A" at bounding box center [315, 110] width 7 height 5
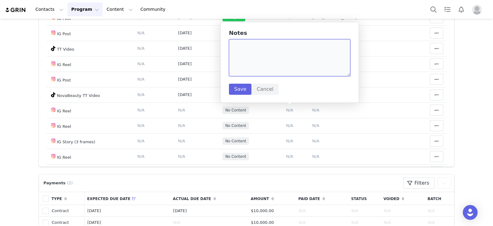
click at [291, 50] on textarea at bounding box center [289, 57] width 121 height 37
paste textarea "https://www.instagram.com/reel/DHMMkWQvpfh/"
type textarea "https://www.instagram.com/reel/DHMMkWQvpfh/"
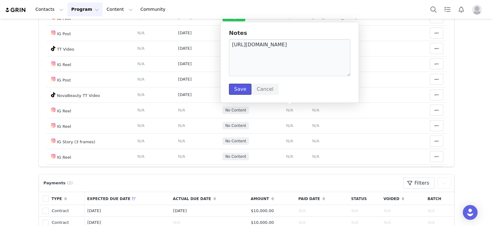
click at [236, 90] on button "Save" at bounding box center [240, 89] width 22 height 11
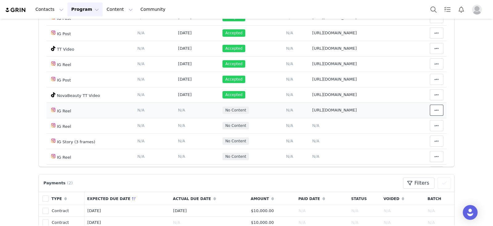
click at [430, 108] on button at bounding box center [437, 109] width 14 height 11
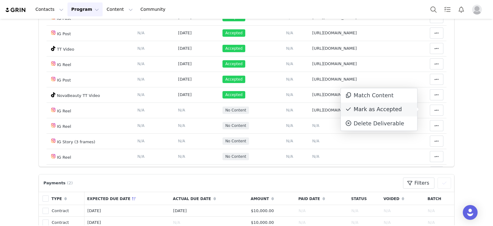
click at [379, 112] on div "Mark as Accepted" at bounding box center [379, 109] width 76 height 14
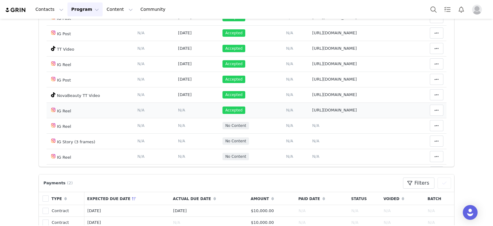
click at [178, 109] on span "N/A" at bounding box center [181, 110] width 7 height 5
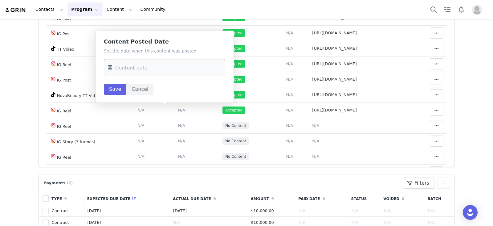
click at [164, 71] on input "text" at bounding box center [164, 67] width 121 height 17
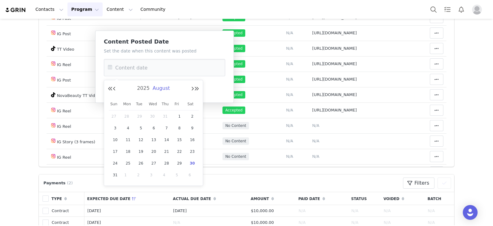
click at [157, 86] on span "August" at bounding box center [161, 88] width 20 height 6
drag, startPoint x: 158, startPoint y: 100, endPoint x: 158, endPoint y: 107, distance: 7.1
click at [158, 100] on div "Mar" at bounding box center [164, 106] width 22 height 15
click at [177, 139] on span "14" at bounding box center [179, 139] width 7 height 7
type input "Mar 14 2025"
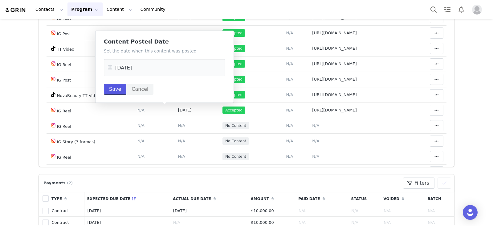
click at [106, 89] on button "Save" at bounding box center [115, 89] width 22 height 11
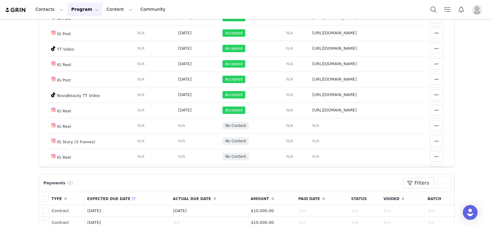
click at [112, 89] on button "Save" at bounding box center [115, 89] width 22 height 11
click at [142, 45] on td "Deliverable Due Date Set the date you expect this content to go live. Save Canc…" at bounding box center [154, 48] width 41 height 15
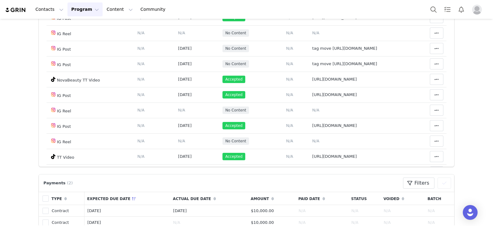
scroll to position [343, 0]
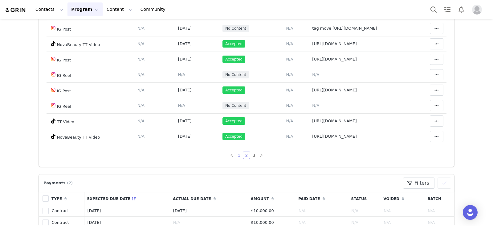
click at [236, 156] on link "1" at bounding box center [239, 155] width 7 height 7
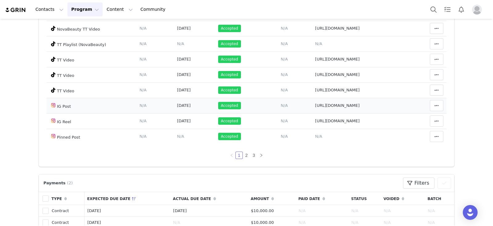
scroll to position [367, 0]
click at [251, 156] on link "3" at bounding box center [254, 155] width 7 height 7
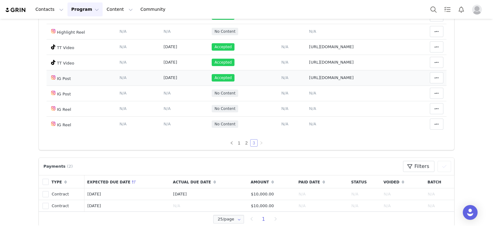
scroll to position [75, 0]
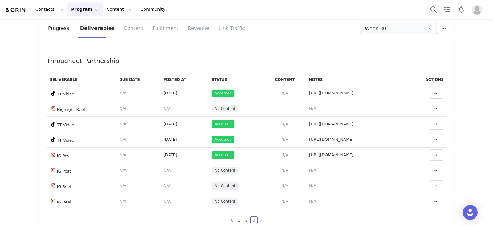
click at [243, 218] on link "2" at bounding box center [246, 219] width 7 height 7
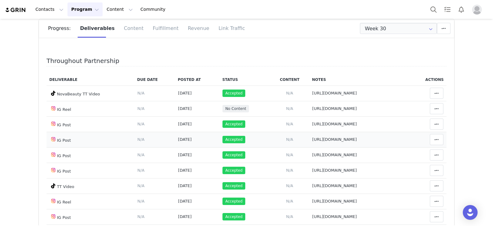
scroll to position [154, 0]
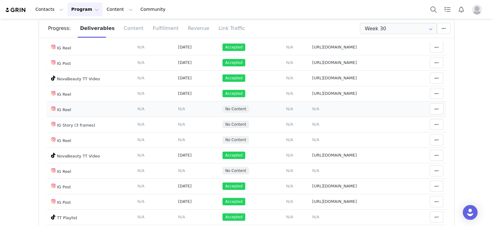
click at [309, 103] on td "Notes Save Cancel N/A" at bounding box center [359, 108] width 100 height 15
click at [312, 107] on span "N/A" at bounding box center [315, 108] width 7 height 5
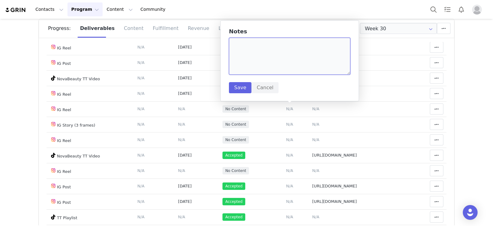
click at [287, 68] on textarea at bounding box center [289, 56] width 121 height 37
paste textarea "https://www.instagram.com/reel/DH3-GA4RVBt/"
type textarea "https://www.instagram.com/reel/DH3-GA4RVBt/"
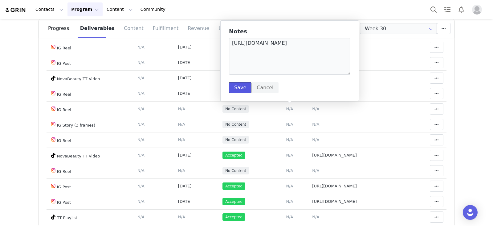
click at [237, 85] on button "Save" at bounding box center [240, 87] width 22 height 11
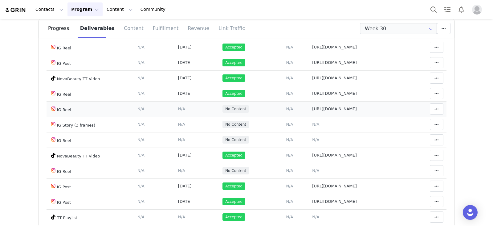
click at [178, 106] on span "N/A" at bounding box center [181, 108] width 7 height 5
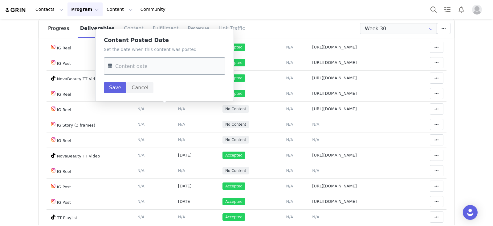
click at [168, 67] on input "text" at bounding box center [164, 65] width 121 height 17
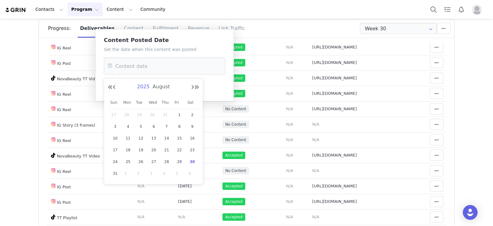
click at [157, 84] on span "August" at bounding box center [161, 87] width 20 height 6
click at [158, 105] on link "Mar" at bounding box center [165, 105] width 18 height 11
click at [127, 174] on span "31" at bounding box center [127, 172] width 7 height 7
type input "Mar 31 2025"
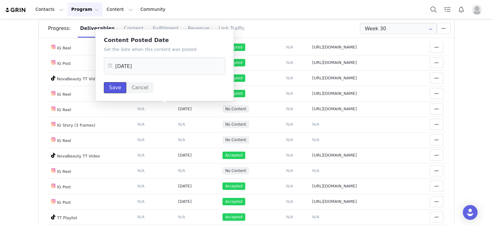
click at [114, 85] on button "Save" at bounding box center [115, 87] width 22 height 11
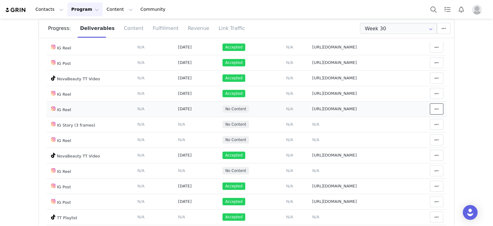
click at [430, 106] on button at bounding box center [437, 108] width 14 height 11
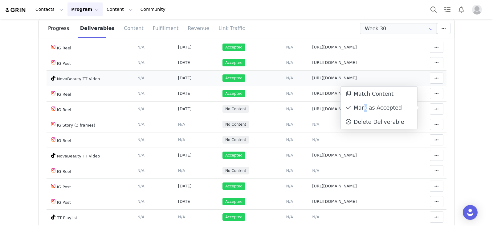
drag, startPoint x: 364, startPoint y: 111, endPoint x: 350, endPoint y: 69, distance: 44.5
click at [364, 111] on div "Mark as Accepted" at bounding box center [379, 108] width 76 height 14
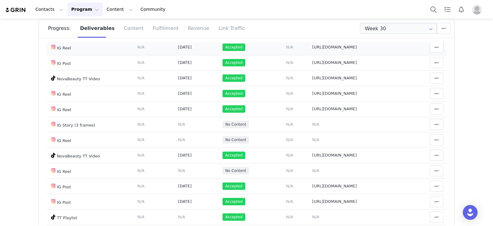
click at [270, 51] on td "Add Content Paste the URL to the content you want to match to this deliverable.…" at bounding box center [289, 46] width 39 height 15
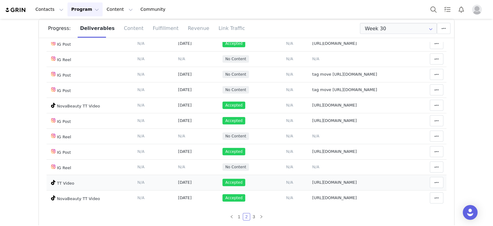
scroll to position [343, 0]
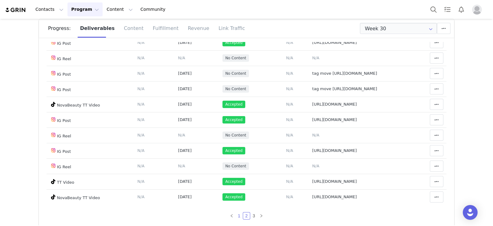
click at [236, 216] on link "1" at bounding box center [239, 215] width 7 height 7
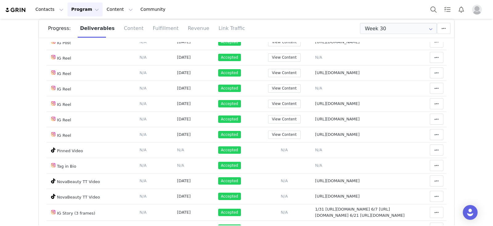
scroll to position [59, 0]
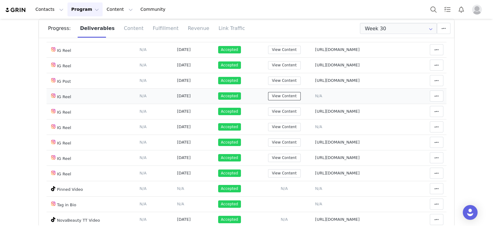
click at [268, 92] on button "View Content" at bounding box center [284, 96] width 33 height 8
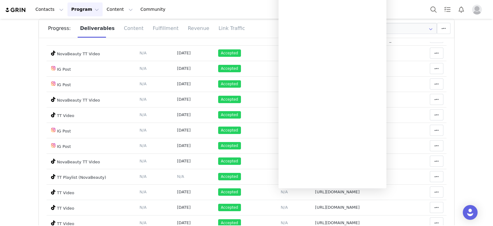
scroll to position [367, 0]
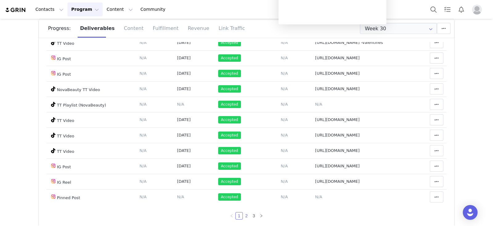
click at [243, 217] on link "2" at bounding box center [246, 215] width 7 height 7
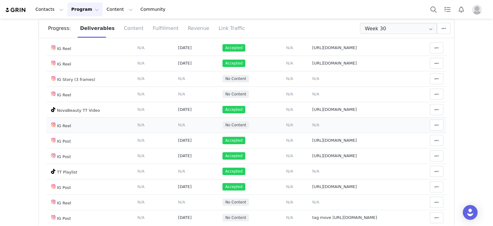
scroll to position [189, 0]
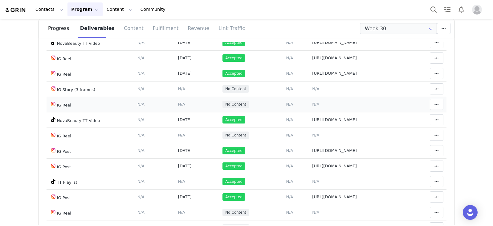
click at [312, 103] on span "N/A" at bounding box center [315, 104] width 7 height 5
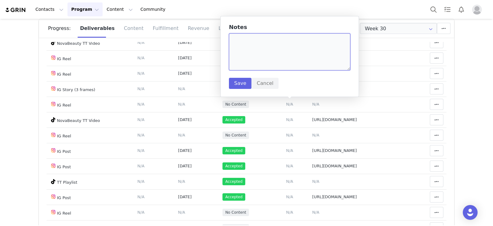
click at [270, 67] on textarea at bounding box center [289, 51] width 121 height 37
click at [271, 61] on textarea at bounding box center [289, 51] width 121 height 37
paste textarea "https://www.instagram.com/reel/DLQRzkgPhDM/"
type textarea "https://www.instagram.com/reel/DLQRzkgPhDM/"
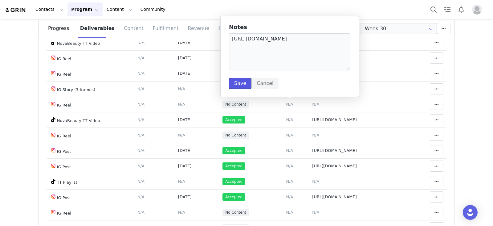
click at [239, 79] on button "Save" at bounding box center [240, 83] width 22 height 11
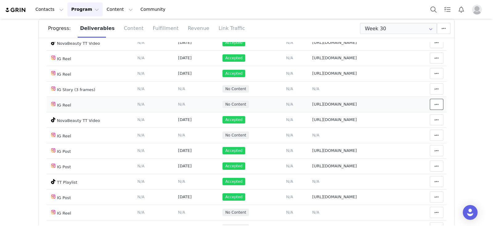
click at [434, 103] on icon at bounding box center [436, 104] width 4 height 5
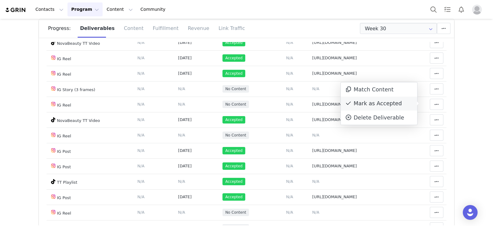
click at [409, 108] on div "Mark as Accepted" at bounding box center [379, 103] width 76 height 14
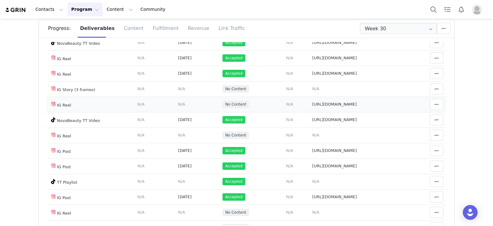
click at [178, 102] on span "N/A" at bounding box center [181, 104] width 7 height 5
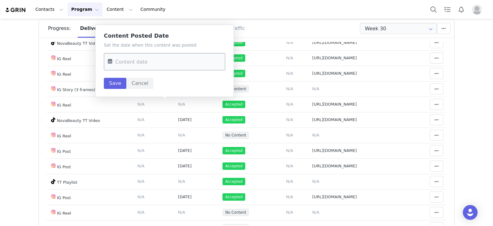
click at [173, 63] on input "text" at bounding box center [164, 61] width 121 height 17
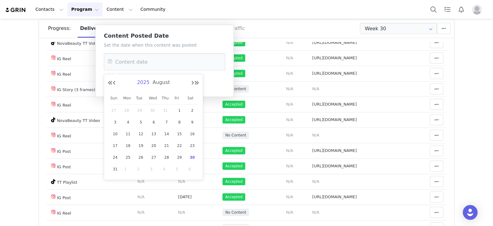
click at [159, 79] on span "August" at bounding box center [161, 82] width 20 height 6
click at [136, 122] on link "Jun" at bounding box center [142, 120] width 18 height 11
click at [125, 158] on span "23" at bounding box center [127, 156] width 7 height 7
type input "Jun 23 2025"
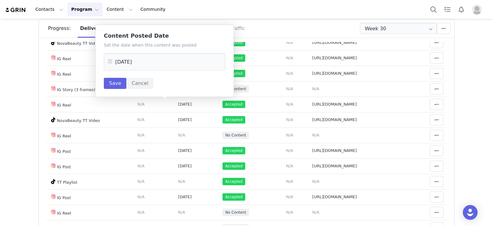
click at [114, 75] on div "Set the date when this content was posted Jun 23 2025 Save Cancel" at bounding box center [164, 65] width 121 height 47
click at [120, 84] on button "Save" at bounding box center [115, 83] width 22 height 11
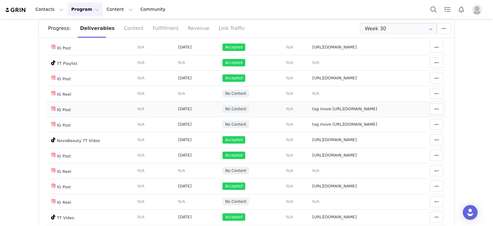
scroll to position [343, 0]
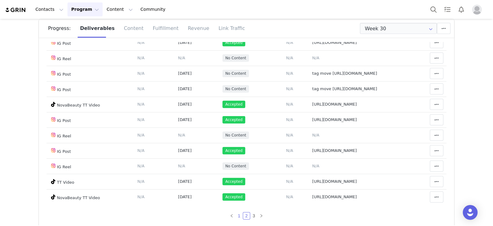
click at [236, 214] on link "1" at bounding box center [239, 215] width 7 height 7
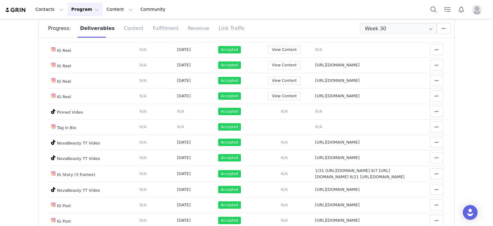
scroll to position [97, 0]
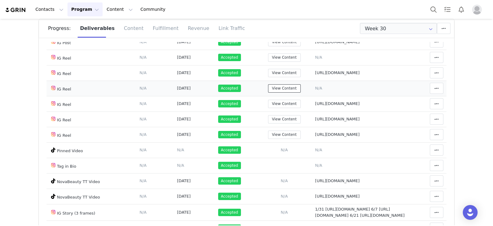
click at [268, 88] on button "View Content" at bounding box center [284, 88] width 33 height 8
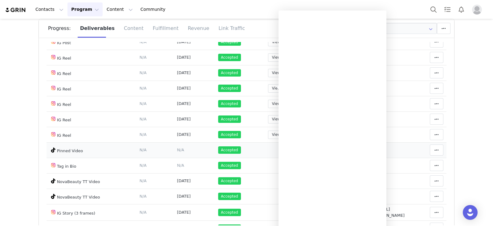
click at [256, 152] on td "Add Content Paste the URL to the content you want to match to this deliverable.…" at bounding box center [283, 149] width 55 height 15
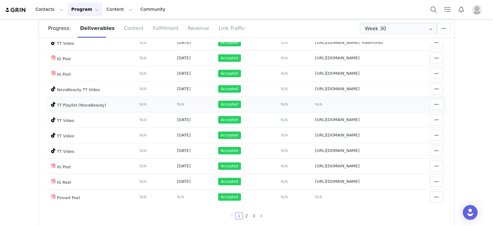
scroll to position [367, 0]
click at [243, 216] on link "2" at bounding box center [246, 215] width 7 height 7
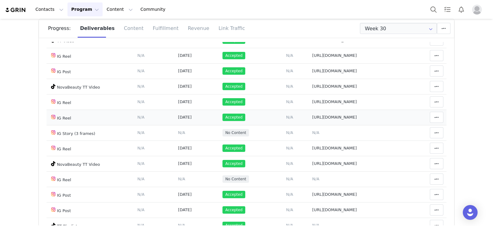
scroll to position [154, 0]
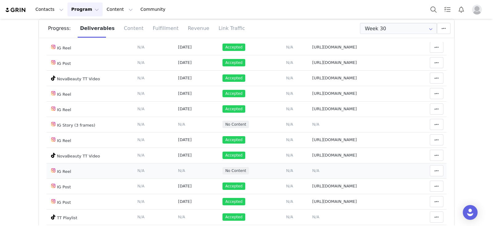
click at [309, 168] on td "Notes Save Cancel N/A" at bounding box center [359, 170] width 100 height 15
click at [312, 168] on span "N/A" at bounding box center [315, 170] width 7 height 5
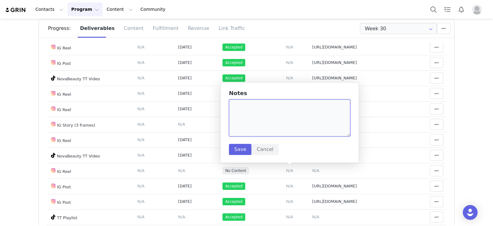
click at [294, 114] on textarea at bounding box center [289, 117] width 121 height 37
paste textarea "https://www.instagram.com/reel/DLvL8mXvSYZ/"
type textarea "https://www.instagram.com/reel/DLvL8mXvSYZ/"
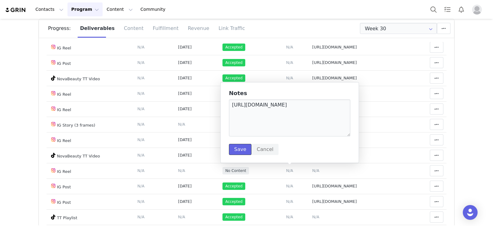
click at [238, 144] on button "Save" at bounding box center [240, 149] width 22 height 11
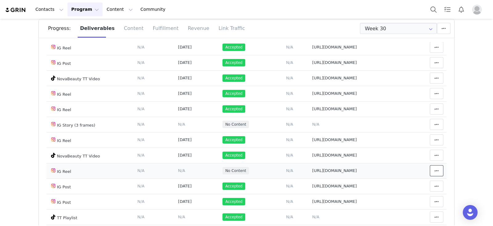
click at [433, 169] on button at bounding box center [437, 170] width 14 height 11
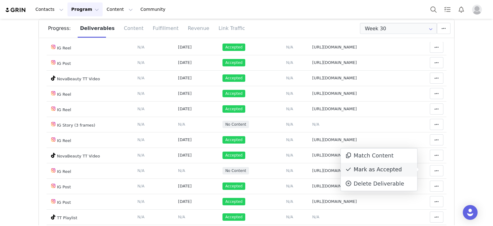
click at [392, 167] on div "Mark as Accepted" at bounding box center [379, 169] width 76 height 14
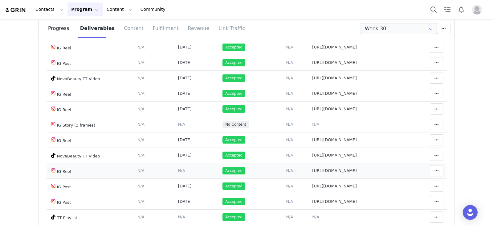
click at [178, 170] on span "N/A" at bounding box center [181, 170] width 7 height 5
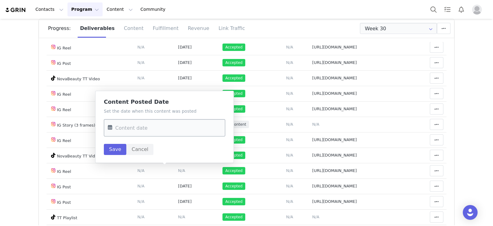
click at [186, 132] on input "text" at bounding box center [164, 127] width 121 height 17
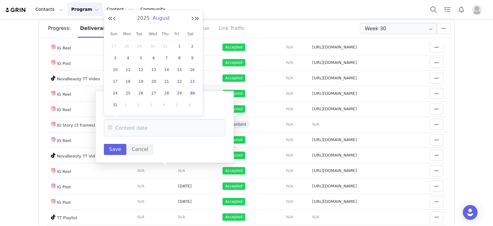
click at [163, 19] on span "August" at bounding box center [161, 18] width 20 height 6
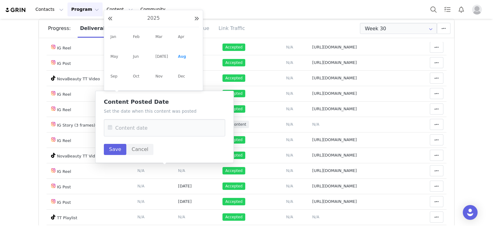
click at [160, 56] on link "[DATE]" at bounding box center [165, 56] width 18 height 11
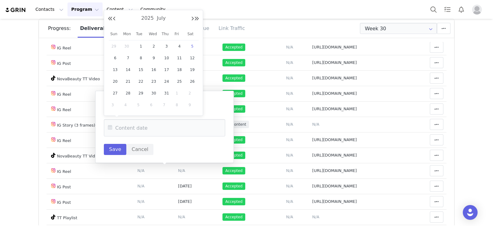
click at [189, 45] on span "5" at bounding box center [192, 46] width 7 height 7
type input "Jul 05 2025"
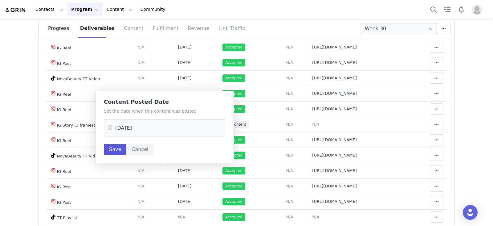
click at [114, 152] on button "Save" at bounding box center [115, 149] width 22 height 11
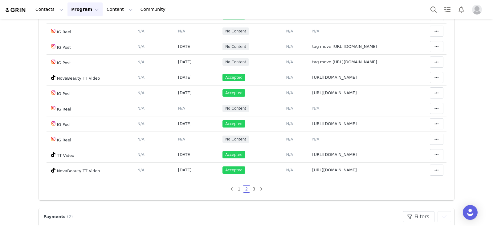
scroll to position [113, 0]
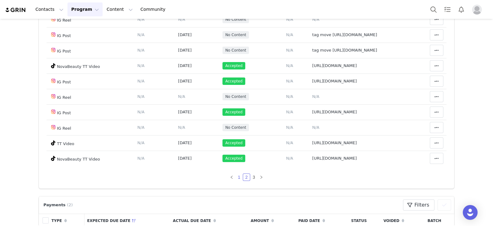
click at [236, 176] on link "1" at bounding box center [239, 176] width 7 height 7
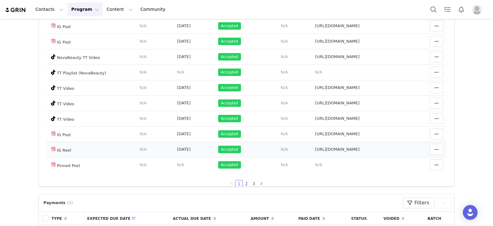
scroll to position [367, 0]
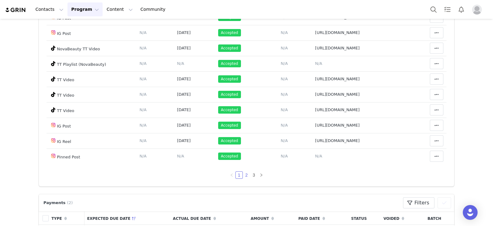
click at [243, 178] on li "2" at bounding box center [246, 174] width 7 height 7
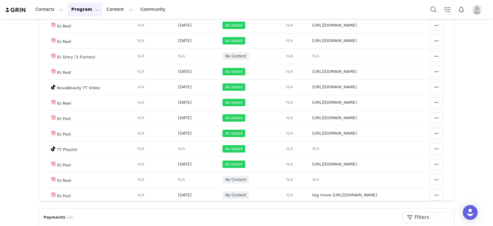
scroll to position [231, 0]
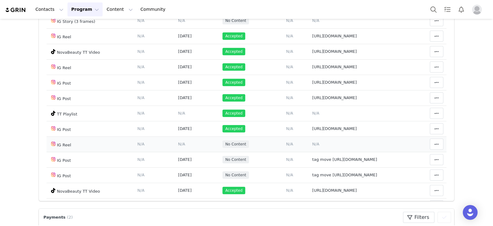
click at [312, 143] on span "N/A" at bounding box center [315, 143] width 7 height 5
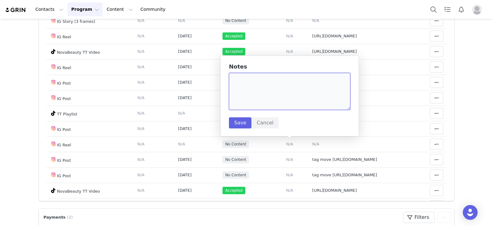
click at [274, 93] on textarea at bounding box center [289, 91] width 121 height 37
paste textarea "https://www.instagram.com/reel/DMGWJLrvDi_/"
type textarea "https://www.instagram.com/reel/DMGWJLrvDi_/"
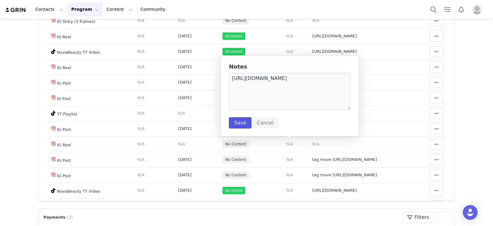
click at [241, 121] on button "Save" at bounding box center [240, 122] width 22 height 11
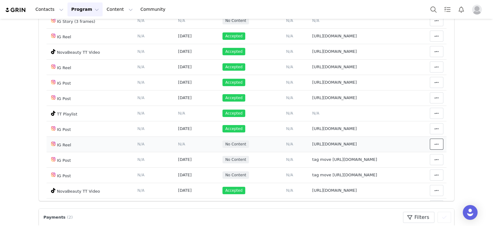
click at [433, 140] on span at bounding box center [436, 143] width 7 height 7
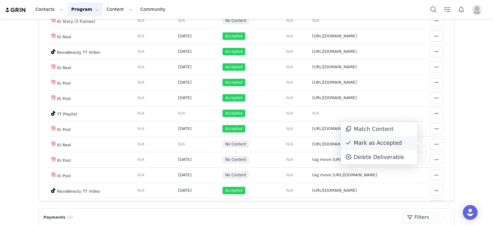
click at [393, 143] on div "Mark as Accepted" at bounding box center [379, 143] width 76 height 14
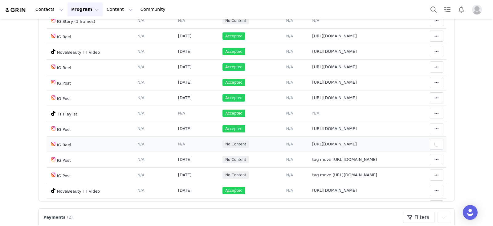
click at [178, 144] on span "N/A" at bounding box center [181, 143] width 7 height 5
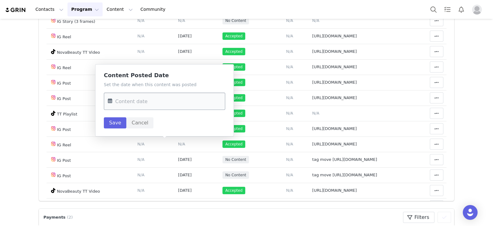
click at [166, 99] on input "text" at bounding box center [164, 100] width 121 height 17
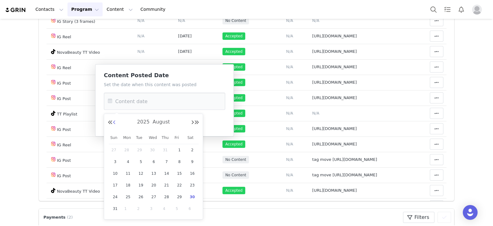
click at [113, 123] on button "Previous Month" at bounding box center [114, 122] width 3 height 5
click at [126, 166] on td "7" at bounding box center [128, 162] width 13 height 12
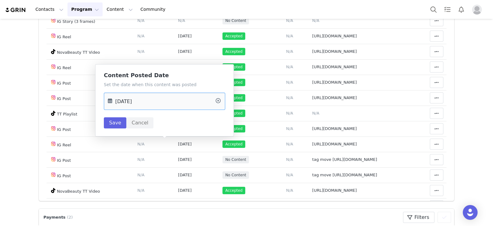
click at [154, 99] on input "Jul 07 2025" at bounding box center [164, 100] width 121 height 17
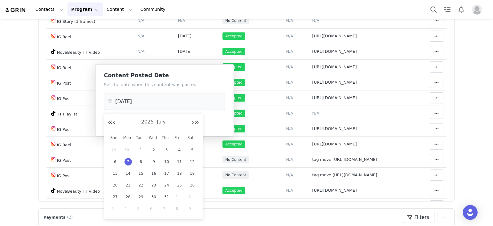
click at [128, 172] on span "14" at bounding box center [127, 172] width 7 height 7
type input "Jul 14 2025"
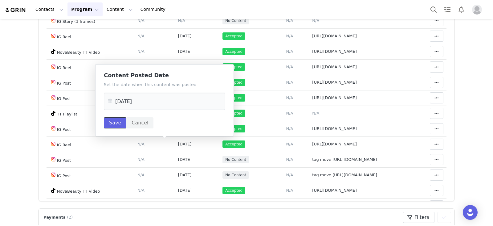
click at [113, 120] on button "Save" at bounding box center [115, 122] width 22 height 11
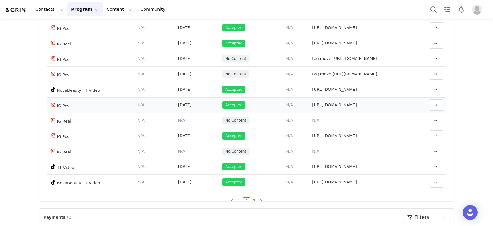
scroll to position [343, 0]
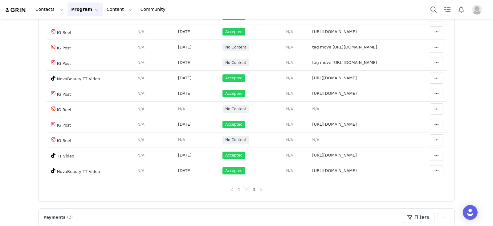
click at [243, 190] on link "2" at bounding box center [246, 189] width 7 height 7
click at [236, 190] on link "1" at bounding box center [239, 189] width 7 height 7
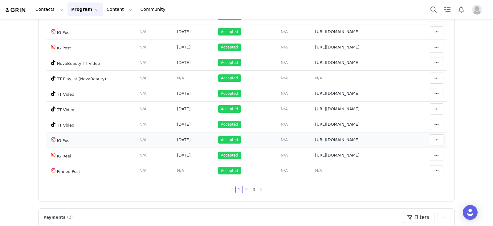
scroll to position [367, 0]
click at [243, 191] on link "2" at bounding box center [246, 189] width 7 height 7
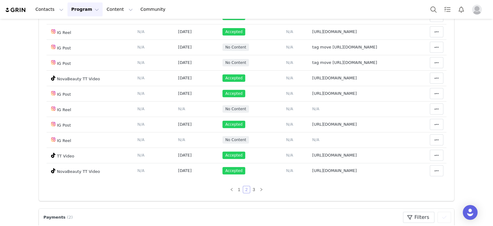
scroll to position [125, 0]
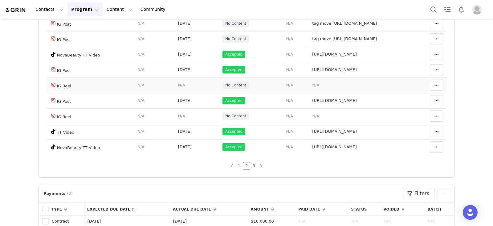
click at [309, 81] on td "Notes Save Cancel N/A" at bounding box center [359, 84] width 100 height 15
click at [312, 84] on span "N/A" at bounding box center [315, 85] width 7 height 5
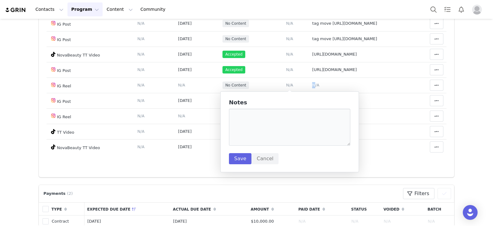
drag, startPoint x: 284, startPoint y: 66, endPoint x: 252, endPoint y: 152, distance: 91.6
click at [263, 121] on body "Contacts Contacts Creators Prospects Applicants Program Program Activations Cam…" at bounding box center [246, 113] width 493 height 226
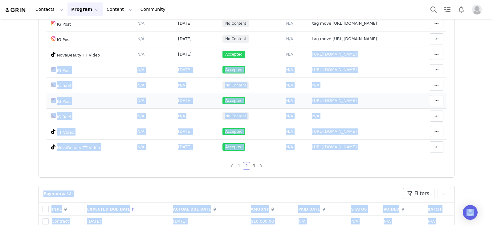
click at [309, 94] on td "Notes Save Cancel https://www.instagram.com/p/DL-nVnnPVu0/?img_index=4" at bounding box center [359, 100] width 100 height 15
click at [309, 87] on td "N/A" at bounding box center [359, 84] width 100 height 15
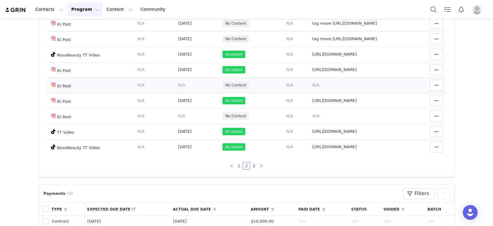
click at [312, 84] on span "N/A" at bounding box center [315, 85] width 7 height 5
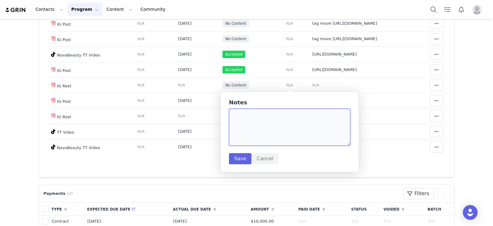
drag, startPoint x: 261, startPoint y: 114, endPoint x: 249, endPoint y: 145, distance: 33.2
click at [261, 115] on textarea at bounding box center [289, 126] width 121 height 37
paste textarea "https://www.instagram.com/reel/DMTOP2_P1GU/"
type textarea "https://www.instagram.com/reel/DMTOP2_P1GU/"
click at [236, 163] on button "Save" at bounding box center [240, 158] width 22 height 11
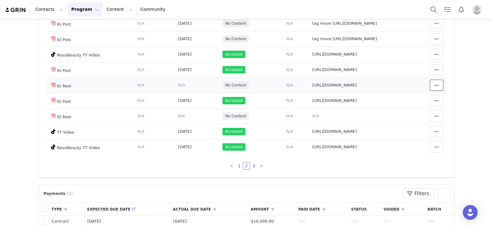
click at [433, 85] on span at bounding box center [436, 84] width 7 height 7
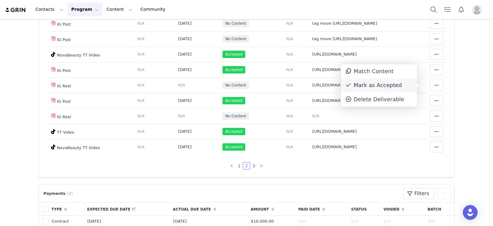
click at [377, 90] on div "Mark as Accepted" at bounding box center [379, 85] width 76 height 14
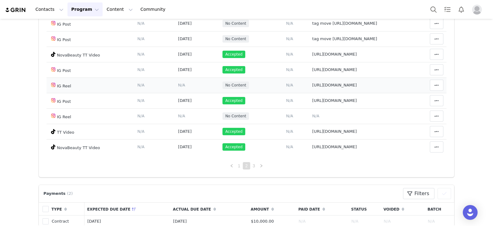
click at [178, 85] on span "N/A" at bounding box center [181, 85] width 7 height 5
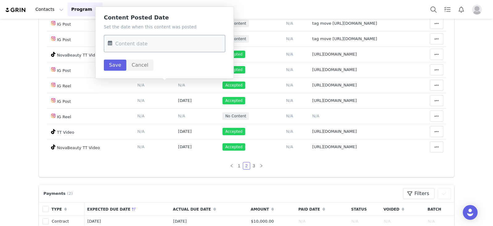
click at [161, 45] on input "text" at bounding box center [164, 43] width 121 height 17
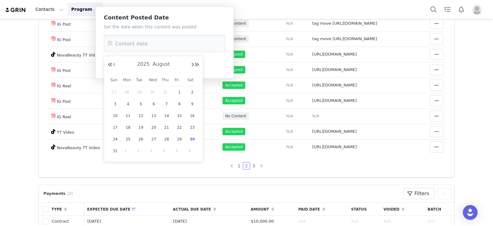
click at [114, 65] on button "Previous Month" at bounding box center [114, 64] width 3 height 5
click at [190, 116] on span "19" at bounding box center [192, 115] width 7 height 7
type input "Jul 19 2025"
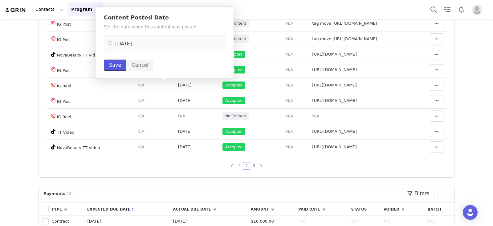
click at [111, 70] on button "Save" at bounding box center [115, 64] width 22 height 11
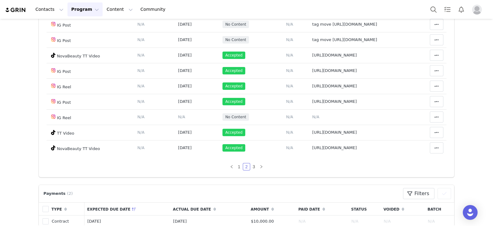
scroll to position [343, 0]
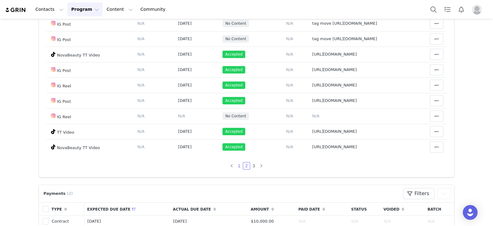
click at [236, 164] on link "1" at bounding box center [239, 165] width 7 height 7
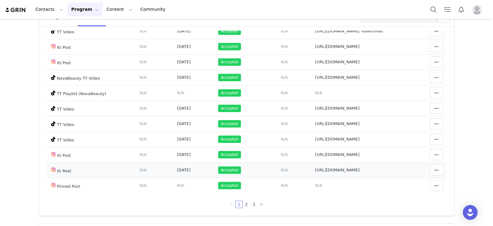
scroll to position [367, 0]
click at [243, 206] on link "2" at bounding box center [246, 204] width 7 height 7
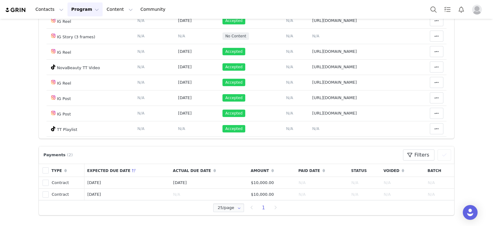
scroll to position [343, 0]
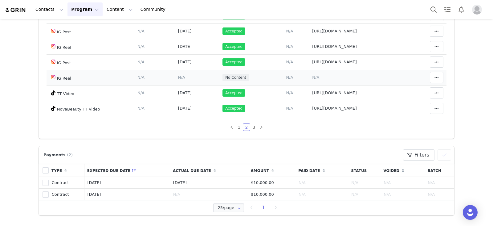
click at [312, 76] on span "N/A" at bounding box center [315, 77] width 7 height 5
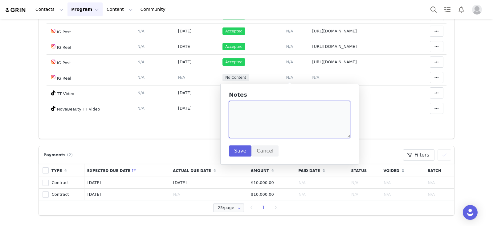
click at [263, 117] on textarea at bounding box center [289, 119] width 121 height 37
paste textarea "https://www.instagram.com/reel/DM0oJhsxgHn/"
type textarea "https://www.instagram.com/reel/DM0oJhsxgHn/"
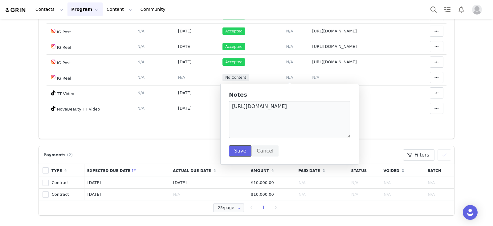
drag, startPoint x: 232, startPoint y: 151, endPoint x: 335, endPoint y: 88, distance: 120.6
click at [232, 151] on button "Save" at bounding box center [240, 150] width 22 height 11
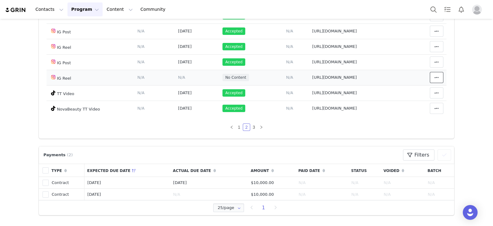
click at [433, 77] on span at bounding box center [436, 77] width 7 height 7
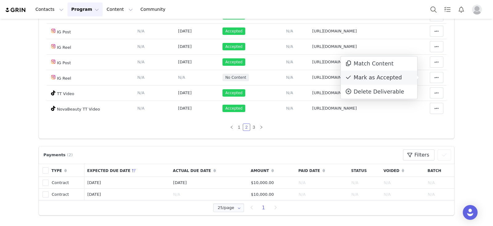
click at [374, 82] on div "Mark as Accepted" at bounding box center [379, 78] width 76 height 14
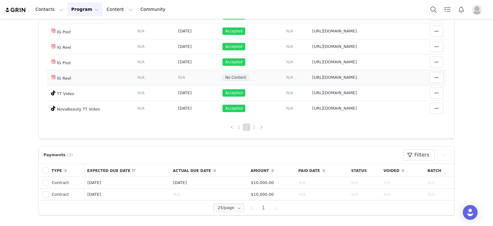
click at [178, 78] on span "N/A" at bounding box center [181, 77] width 7 height 5
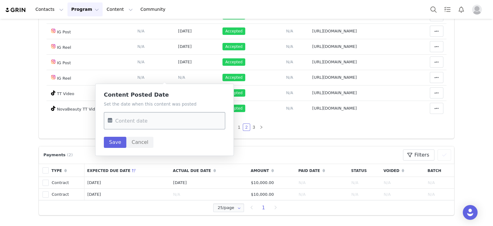
click at [162, 119] on input "text" at bounding box center [164, 120] width 121 height 17
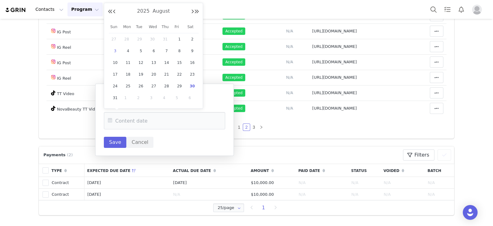
click at [114, 51] on span "3" at bounding box center [115, 50] width 7 height 7
type input "Aug 03 2025"
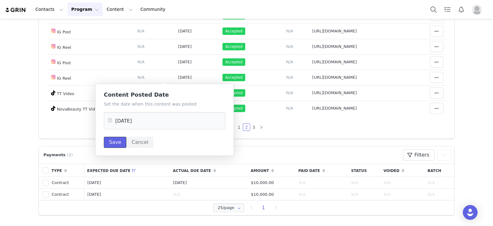
click at [116, 138] on button "Save" at bounding box center [115, 141] width 22 height 11
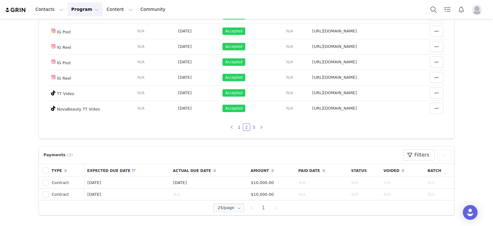
click at [251, 128] on link "3" at bounding box center [254, 127] width 7 height 7
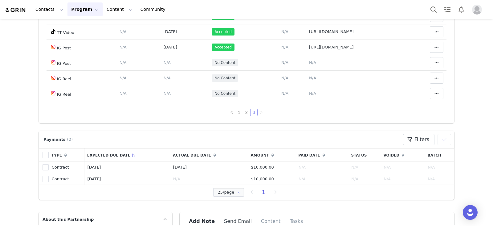
scroll to position [118, 0]
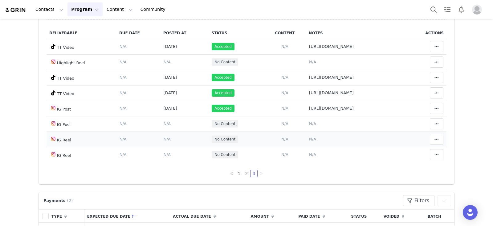
click at [309, 139] on span "N/A" at bounding box center [312, 138] width 7 height 5
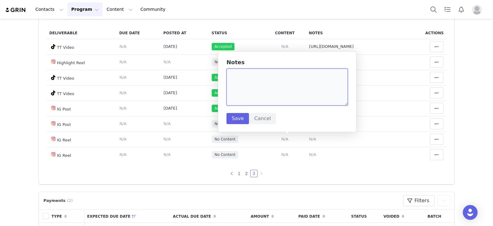
click at [282, 98] on textarea at bounding box center [286, 86] width 121 height 37
paste textarea "https://www.instagram.com/reel/DN3pgfv4vq_/"
type textarea "https://www.instagram.com/reel/DN3pgfv4vq_/ missing tag"
click at [231, 119] on button "Save" at bounding box center [237, 118] width 22 height 11
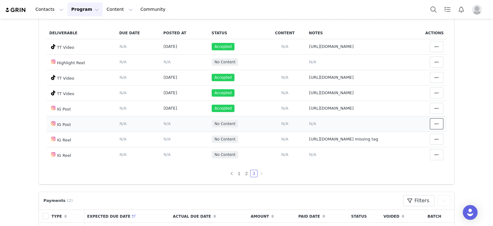
click at [433, 121] on span at bounding box center [436, 123] width 7 height 7
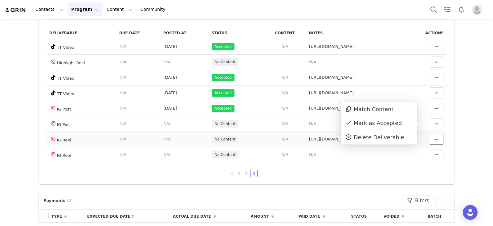
drag, startPoint x: 428, startPoint y: 141, endPoint x: 419, endPoint y: 142, distance: 9.3
click at [433, 141] on span at bounding box center [436, 138] width 7 height 7
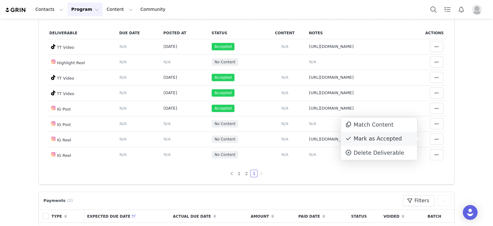
click at [397, 140] on div "Mark as Accepted" at bounding box center [379, 139] width 76 height 14
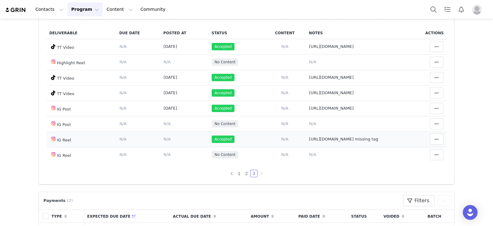
click at [164, 138] on span "N/A" at bounding box center [167, 138] width 7 height 5
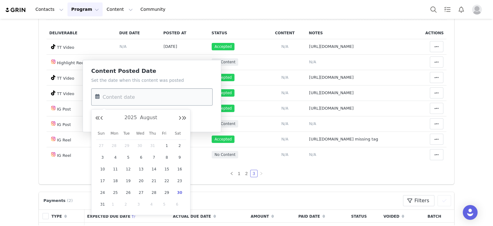
click at [162, 99] on input "text" at bounding box center [151, 96] width 121 height 17
click at [159, 192] on div "28" at bounding box center [154, 192] width 13 height 9
type input "Aug 28 2025"
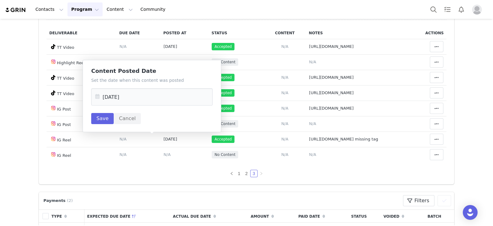
click at [102, 111] on div "Set the date when this content was posted Aug 28 2025 Save Cancel" at bounding box center [151, 100] width 121 height 47
click at [101, 116] on button "Save" at bounding box center [102, 118] width 22 height 11
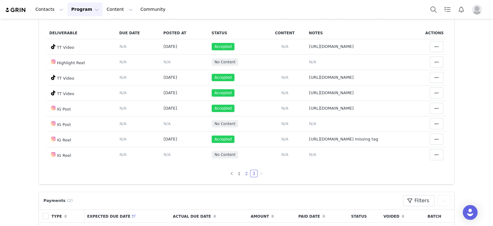
click at [243, 173] on link "2" at bounding box center [246, 173] width 7 height 7
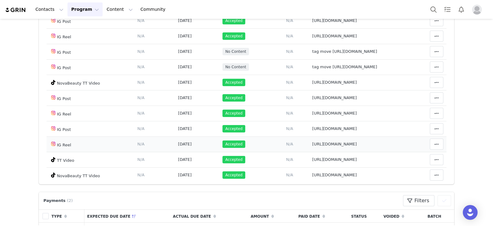
scroll to position [343, 0]
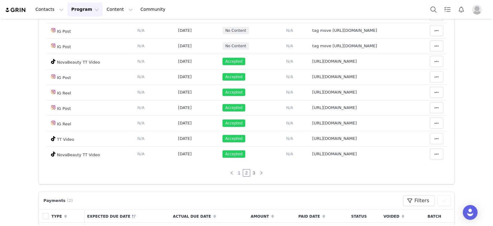
click at [236, 174] on link "1" at bounding box center [239, 172] width 7 height 7
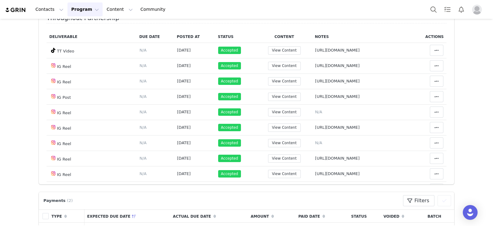
scroll to position [0, 0]
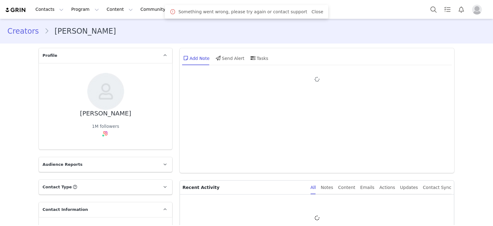
type input "+1 ([GEOGRAPHIC_DATA])"
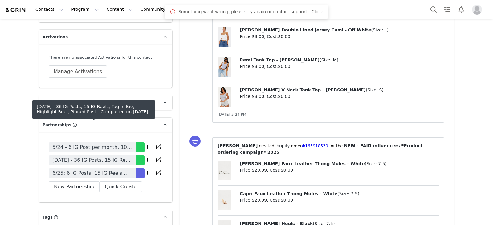
drag, startPoint x: 113, startPoint y: 141, endPoint x: 189, endPoint y: 114, distance: 80.4
click at [113, 169] on span "6/25: 6 IG Posts, 15 IG Reels + Tag in Bio + Pinned Post" at bounding box center [91, 172] width 79 height 7
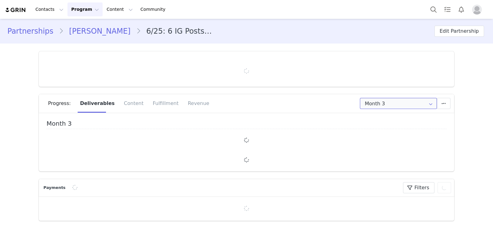
click at [385, 105] on input "Month 3" at bounding box center [398, 103] width 77 height 11
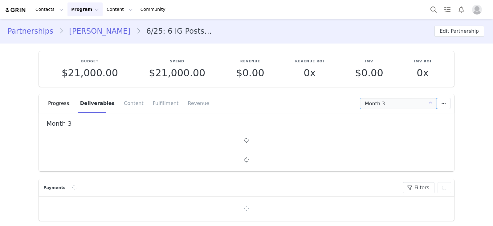
type input "+1 ([GEOGRAPHIC_DATA])"
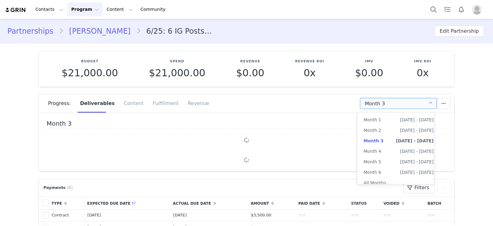
click at [230, 42] on section "Partnerships [PERSON_NAME] 6/25: 6 IG Posts, 15 IG Reels + Tag in Bio + Pinned …" at bounding box center [246, 31] width 493 height 25
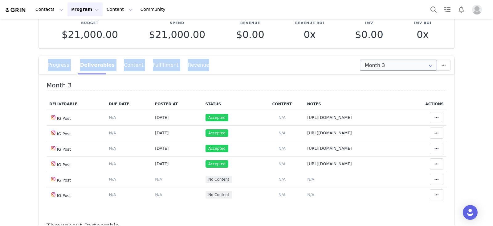
click at [370, 70] on div "Progress: Deliverables Content Fulfillment Revenue Month 3 Add a new deliverabl…" at bounding box center [246, 160] width 415 height 208
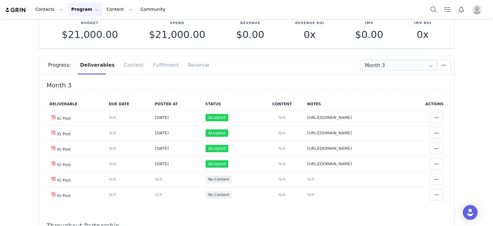
click at [389, 72] on div "Progress: Deliverables Content Fulfillment Revenue" at bounding box center [251, 65] width 406 height 18
click at [393, 67] on input "Month 3" at bounding box center [398, 64] width 77 height 11
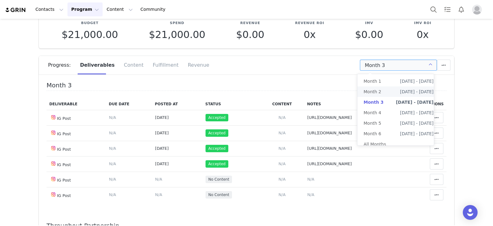
click at [386, 95] on li "Month 2 [DATE] - [DATE]" at bounding box center [398, 91] width 82 height 10
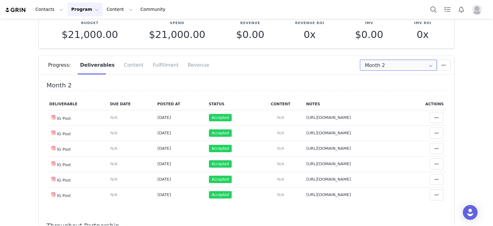
click at [385, 61] on input "Month 2" at bounding box center [398, 64] width 77 height 11
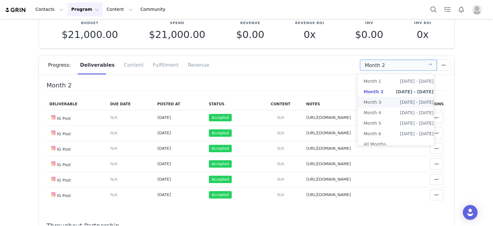
click at [383, 105] on li "Month 3 [DATE] - [DATE]" at bounding box center [398, 102] width 82 height 10
type input "Month 3"
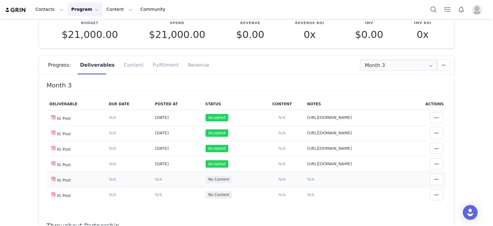
click at [304, 175] on td "Notes Save Cancel N/A" at bounding box center [354, 178] width 100 height 15
drag, startPoint x: 304, startPoint y: 179, endPoint x: 300, endPoint y: 181, distance: 3.4
click at [307, 180] on span "N/A" at bounding box center [310, 179] width 7 height 5
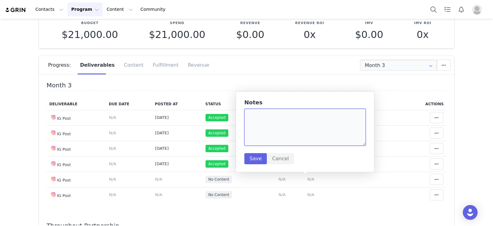
click at [297, 127] on textarea at bounding box center [304, 126] width 121 height 37
paste textarea "[URL][DOMAIN_NAME]"
type textarea "[URL][DOMAIN_NAME]"
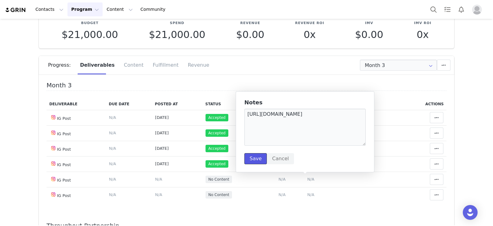
click at [254, 159] on button "Save" at bounding box center [255, 158] width 22 height 11
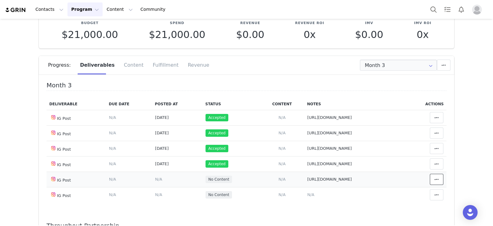
click at [433, 180] on span at bounding box center [436, 178] width 7 height 7
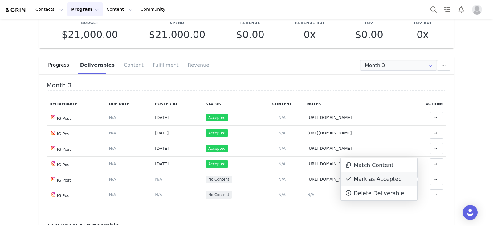
click at [377, 181] on div "Mark as Accepted" at bounding box center [379, 179] width 76 height 14
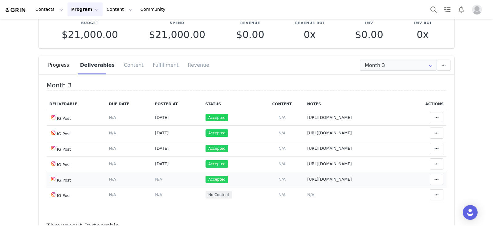
click at [155, 180] on span "N/A" at bounding box center [158, 179] width 7 height 5
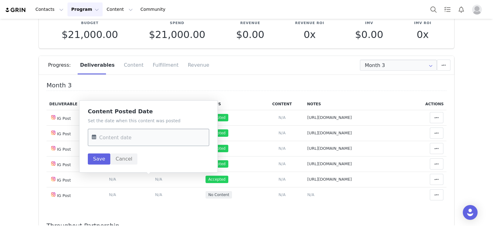
click at [155, 141] on input "text" at bounding box center [148, 136] width 121 height 17
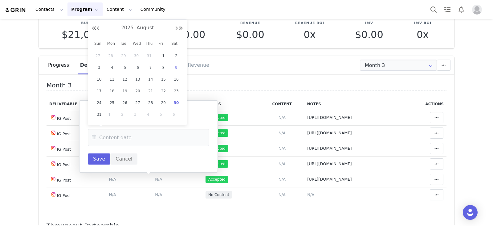
click at [177, 65] on span "9" at bounding box center [176, 67] width 7 height 7
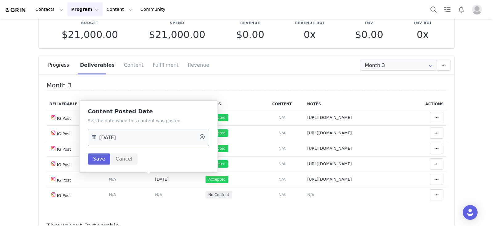
click at [128, 131] on input "[DATE]" at bounding box center [148, 136] width 121 height 17
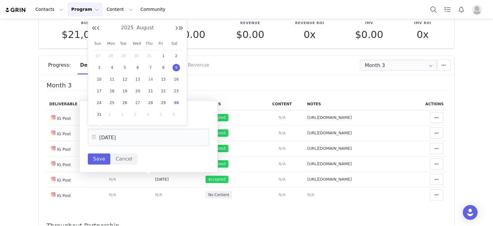
click at [147, 77] on span "14" at bounding box center [150, 78] width 7 height 7
type input "[DATE]"
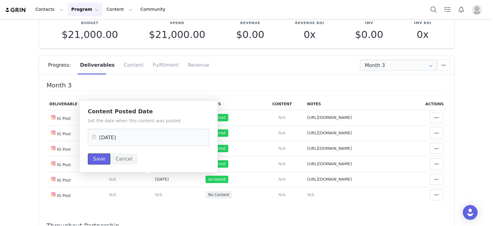
click at [98, 158] on button "Save" at bounding box center [99, 158] width 22 height 11
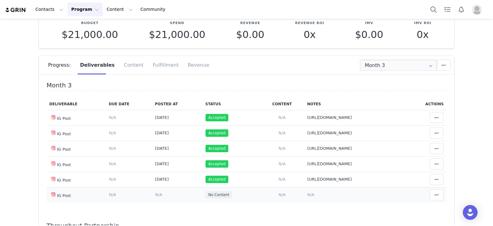
click at [307, 194] on span "N/A" at bounding box center [310, 194] width 7 height 5
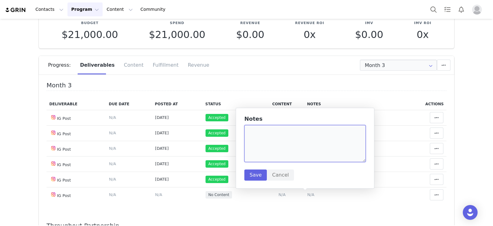
click at [294, 145] on textarea at bounding box center [304, 143] width 121 height 37
paste textarea "[URL][DOMAIN_NAME]"
type textarea "[URL][DOMAIN_NAME]"
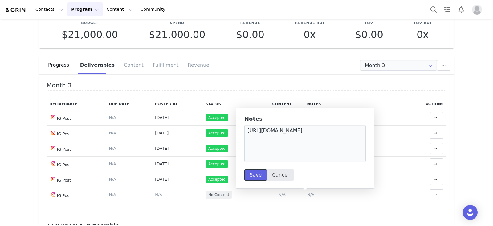
drag, startPoint x: 254, startPoint y: 175, endPoint x: 270, endPoint y: 180, distance: 17.1
click at [254, 175] on button "Save" at bounding box center [255, 174] width 22 height 11
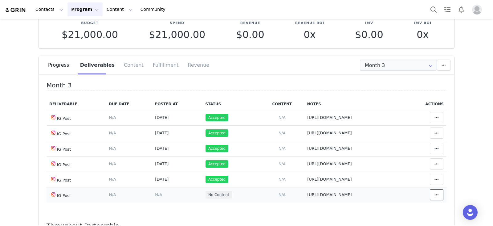
drag, startPoint x: 426, startPoint y: 196, endPoint x: 411, endPoint y: 196, distance: 15.1
click at [434, 196] on icon at bounding box center [436, 194] width 4 height 5
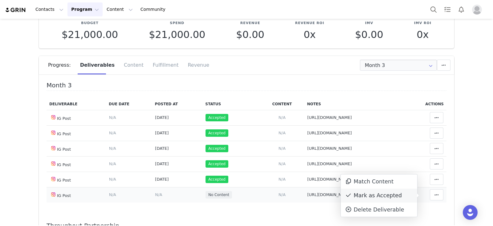
click at [364, 196] on div "Mark as Accepted" at bounding box center [379, 195] width 76 height 14
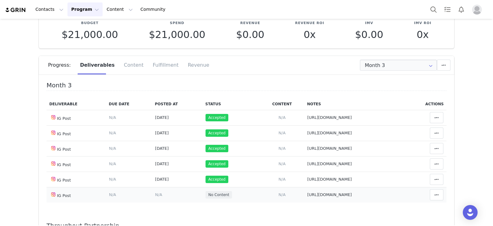
click at [152, 195] on td "Content Posted Date Set the date when this content was posted Save Cancel N/A" at bounding box center [177, 194] width 51 height 15
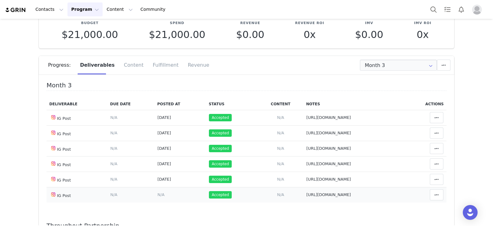
click at [154, 195] on td "Content Posted Date Set the date when this content was posted Save Cancel N/A" at bounding box center [179, 194] width 51 height 15
click at [157, 195] on span "N/A" at bounding box center [160, 194] width 7 height 5
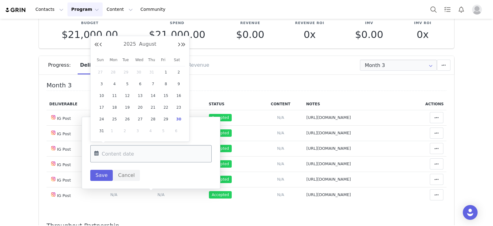
click at [159, 155] on input "text" at bounding box center [150, 153] width 121 height 17
click at [141, 119] on span "27" at bounding box center [139, 118] width 7 height 7
type input "Aug 27 2025"
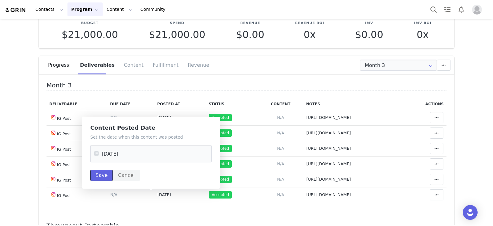
click at [99, 174] on button "Save" at bounding box center [101, 174] width 22 height 11
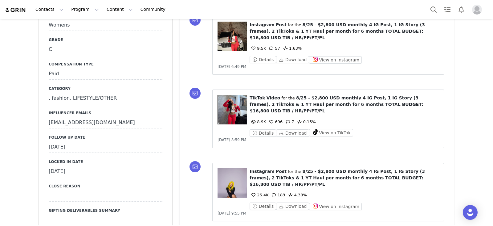
scroll to position [577, 0]
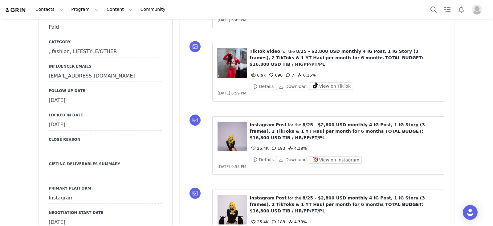
click at [132, 100] on div "[DATE]" at bounding box center [106, 100] width 114 height 11
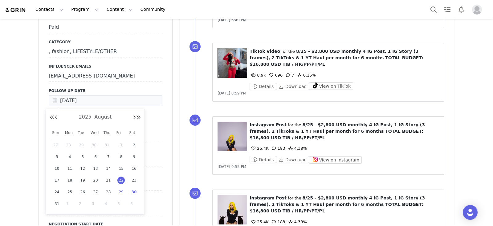
click at [121, 190] on span "29" at bounding box center [120, 191] width 7 height 7
type input "[DATE]"
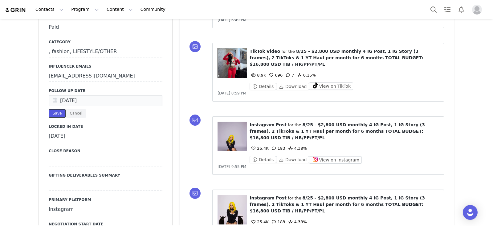
click at [60, 112] on button "Save" at bounding box center [57, 113] width 17 height 8
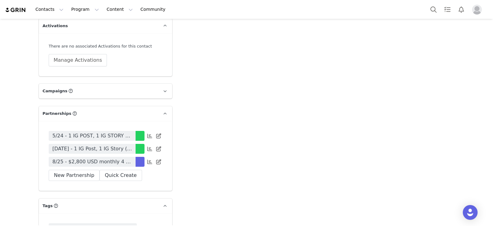
scroll to position [1618, 0]
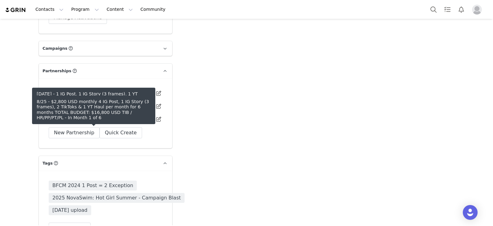
click at [114, 123] on span "8/25 - $2,800 USD monthly 4 IG Post, 1 IG Story (3 frames), 2 TikToks & 1 YT Ha…" at bounding box center [91, 118] width 79 height 7
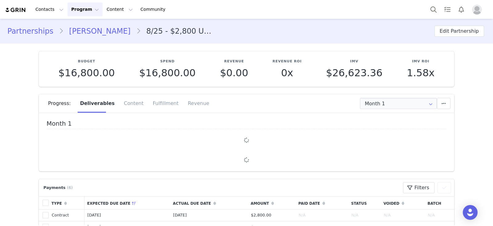
type input "+1 ([GEOGRAPHIC_DATA])"
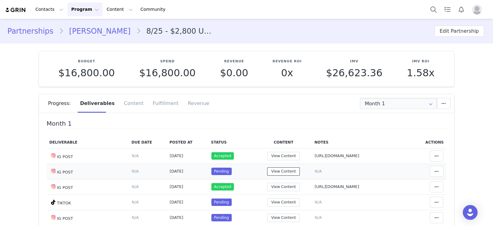
click at [286, 172] on button "View Content" at bounding box center [283, 171] width 33 height 8
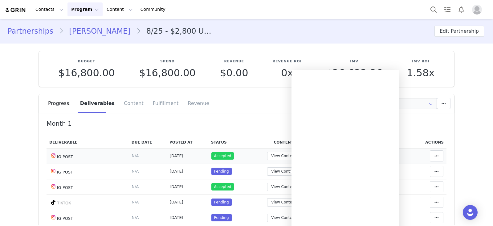
click at [418, 149] on td "Clear Status Reason for declining this deliverable Decline Mark as Declined Unl…" at bounding box center [429, 155] width 35 height 15
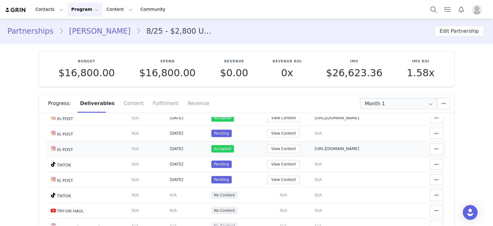
scroll to position [38, 0]
click at [315, 134] on span "N/A" at bounding box center [318, 132] width 7 height 5
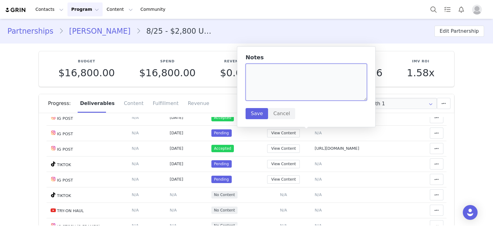
click at [298, 85] on textarea at bounding box center [306, 81] width 121 height 37
paste textarea "[URL][DOMAIN_NAME]"
type textarea "[URL][DOMAIN_NAME]"
click at [262, 108] on button "Save" at bounding box center [257, 113] width 22 height 11
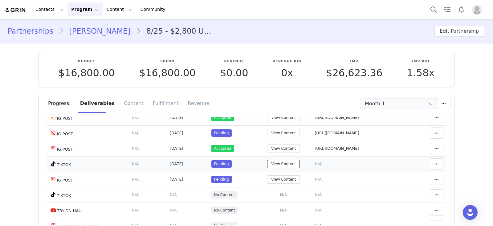
drag, startPoint x: 278, startPoint y: 164, endPoint x: 283, endPoint y: 160, distance: 6.4
click at [281, 161] on button "View Content" at bounding box center [283, 164] width 33 height 8
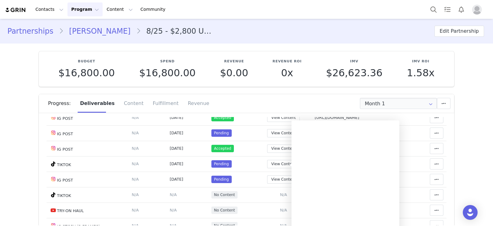
click at [252, 105] on div "Progress: Deliverables Content Fulfillment Revenue" at bounding box center [251, 103] width 406 height 18
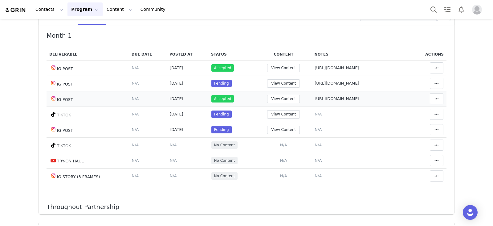
scroll to position [90, 0]
